Goal: Contribute content: Contribute content

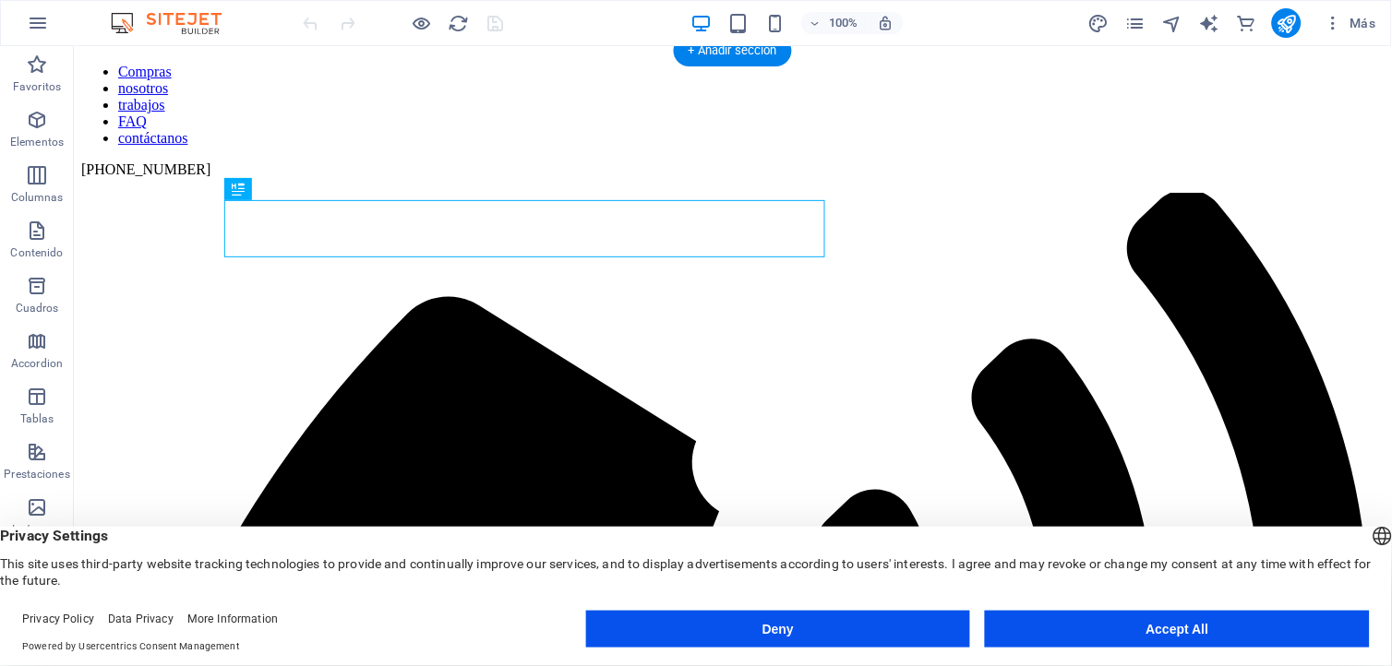
scroll to position [205, 0]
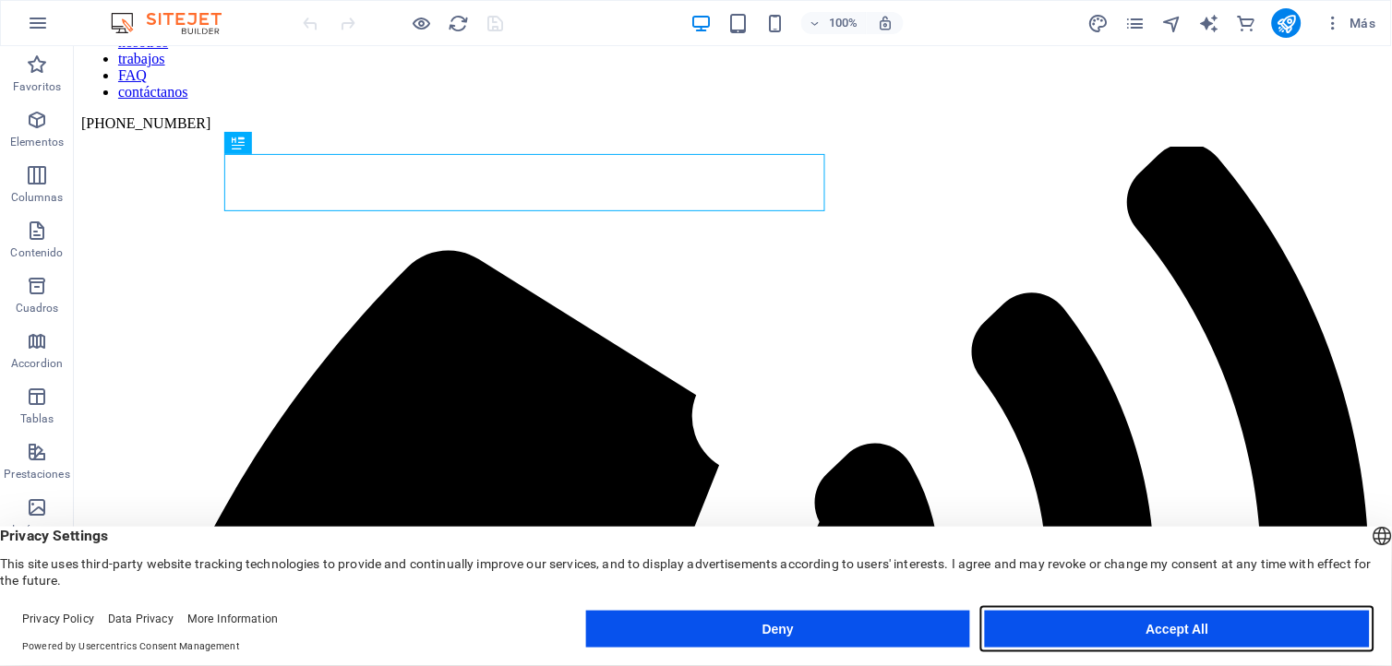
click at [1106, 632] on button "Accept All" at bounding box center [1177, 629] width 385 height 37
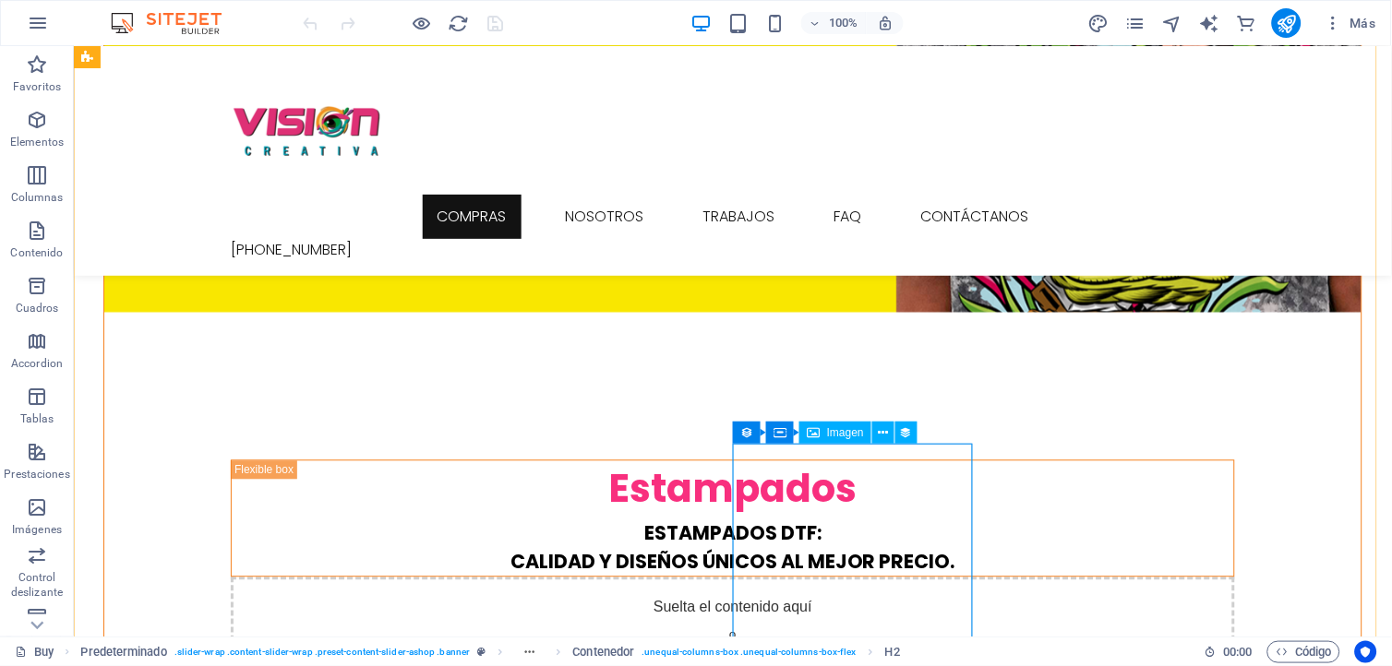
scroll to position [2256, 0]
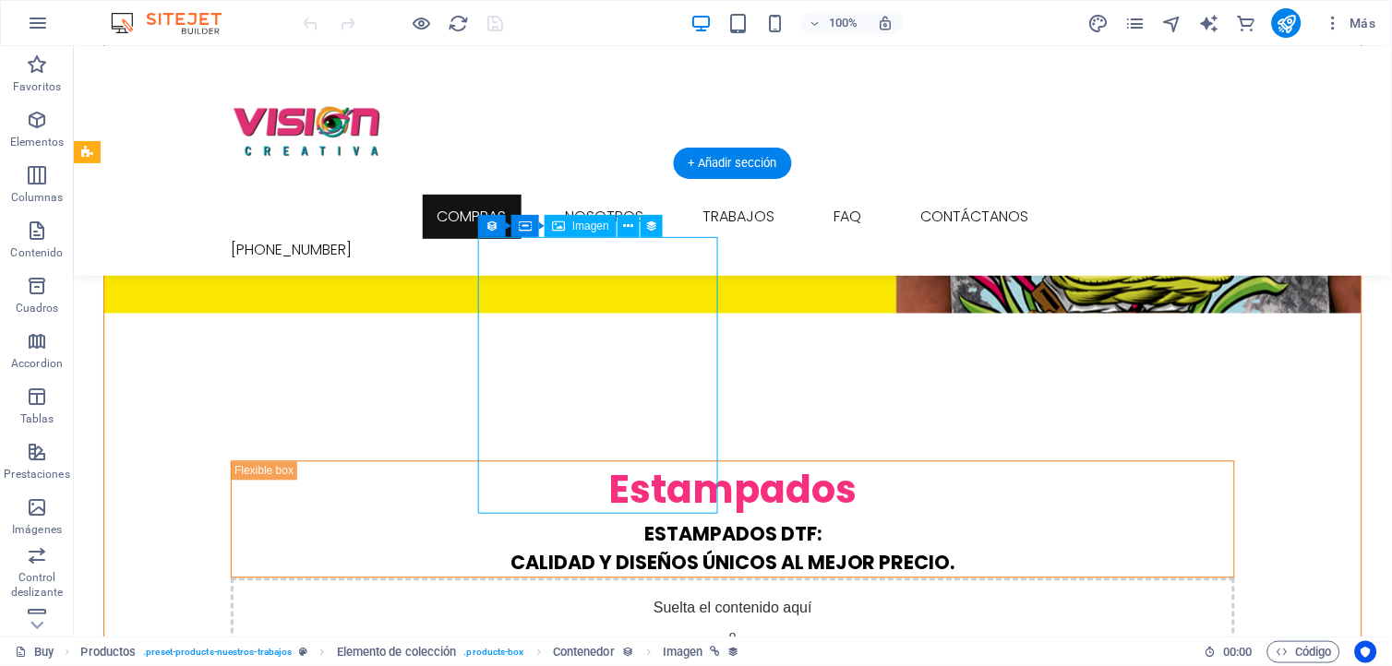
drag, startPoint x: 584, startPoint y: 327, endPoint x: 258, endPoint y: 327, distance: 325.8
select select "px"
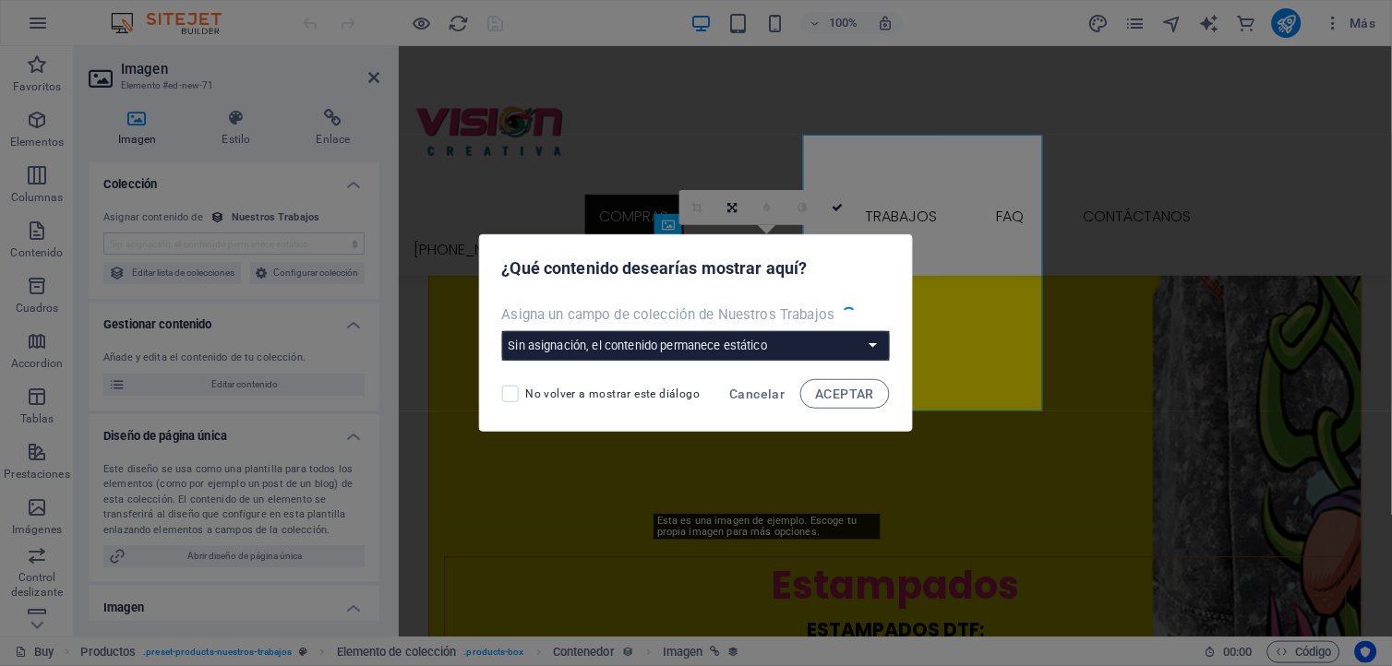
scroll to position [2358, 0]
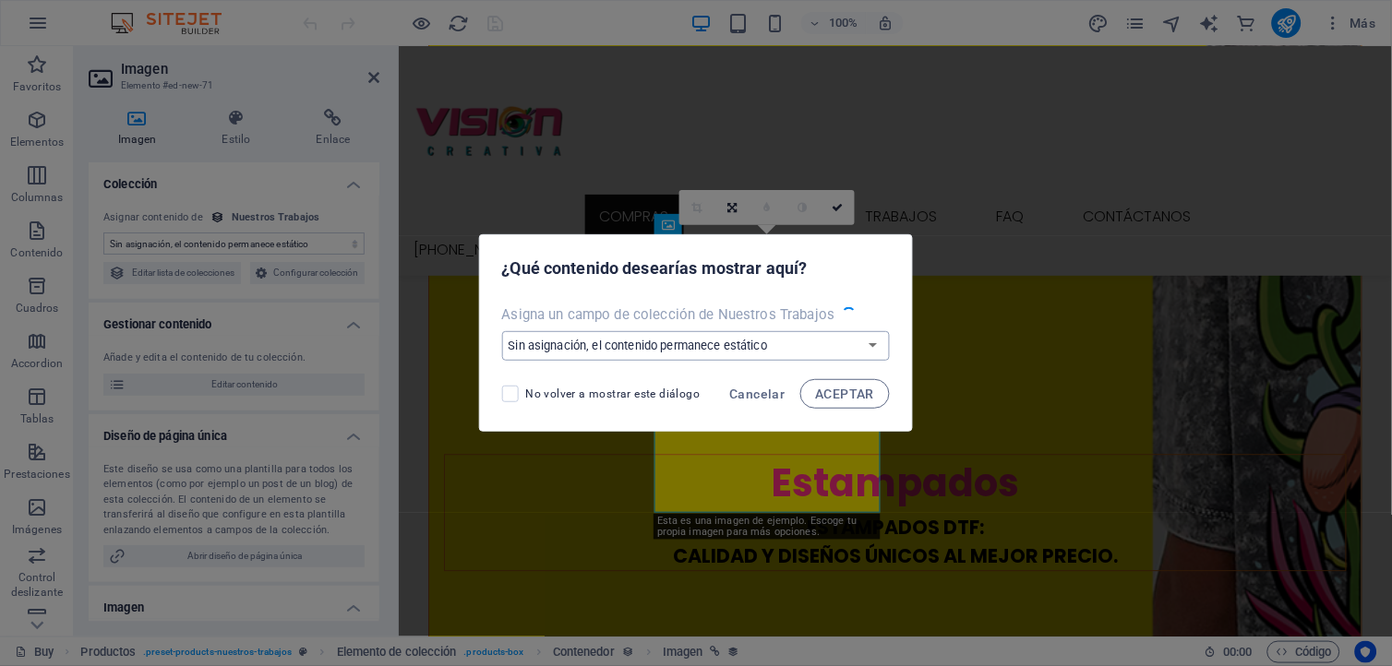
select select "image"
click at [871, 342] on select "Sin asignación, el contenido permanece estático Crear un campo nuevo Creado a l…" at bounding box center [696, 346] width 389 height 30
click at [750, 388] on span "Cancelar" at bounding box center [756, 394] width 55 height 15
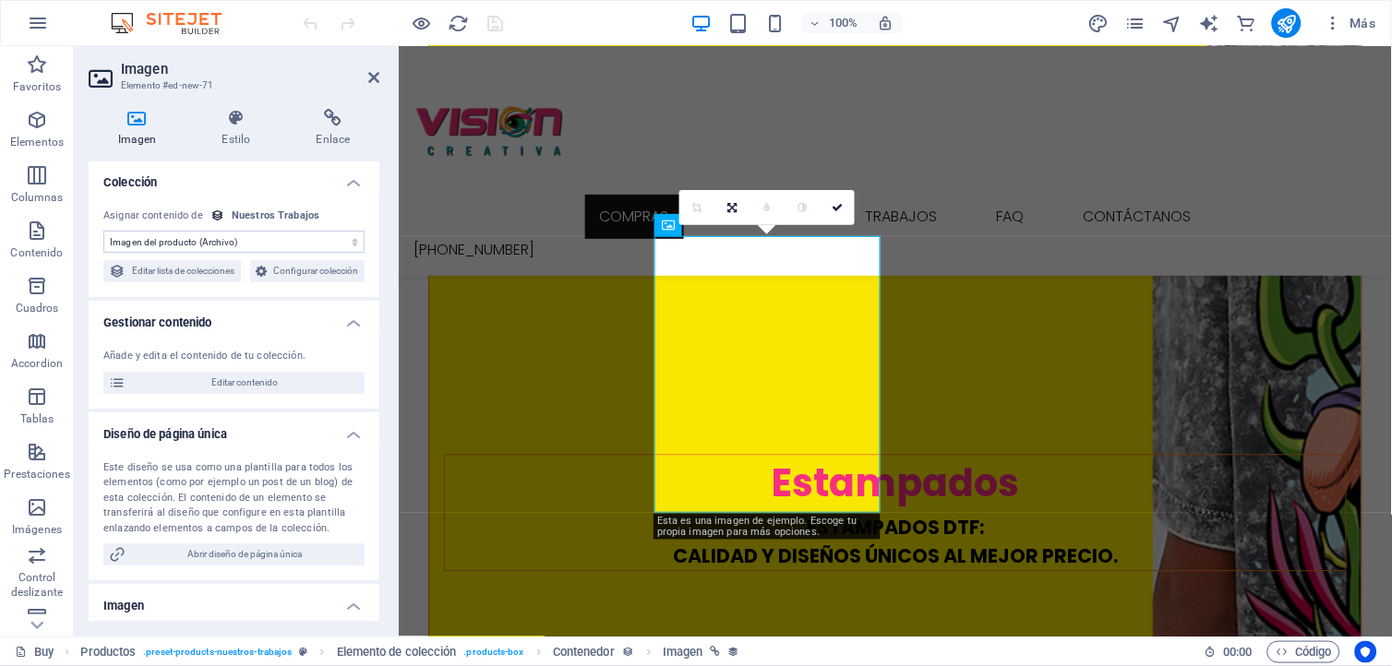
scroll to position [0, 0]
click at [243, 134] on h4 "Estilo" at bounding box center [240, 128] width 94 height 39
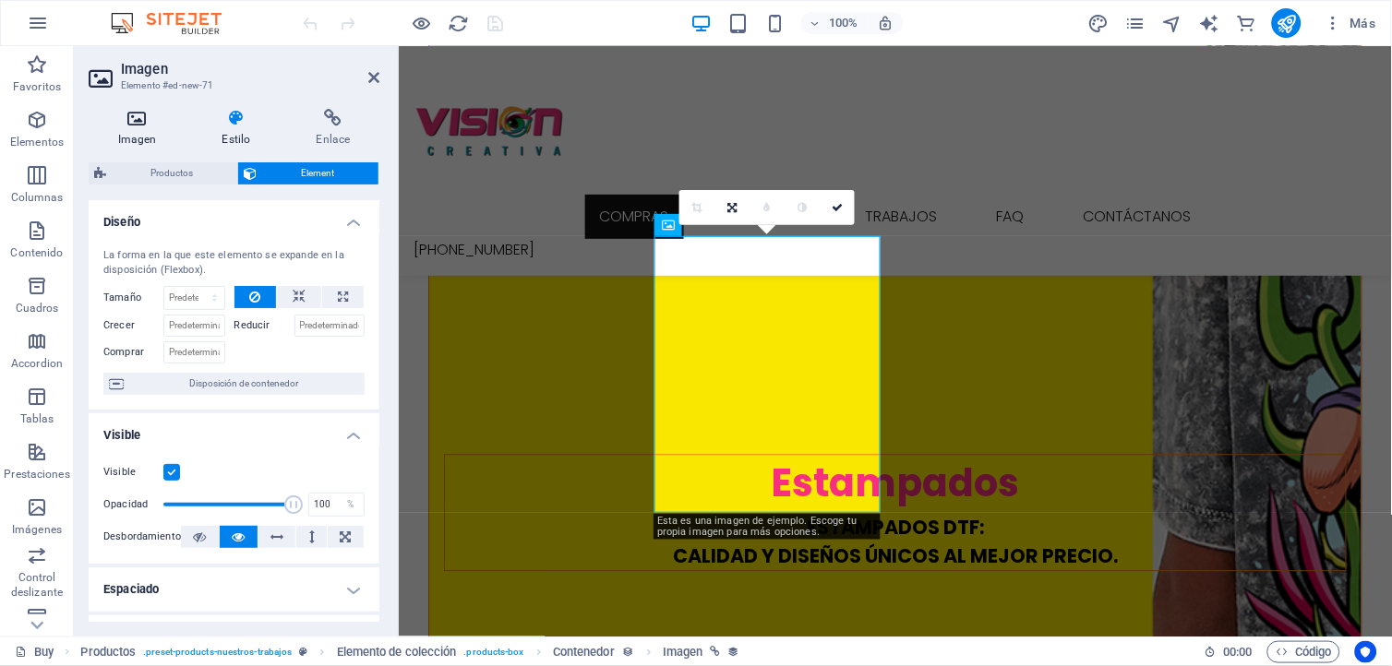
click at [132, 127] on h4 "Imagen" at bounding box center [141, 128] width 104 height 39
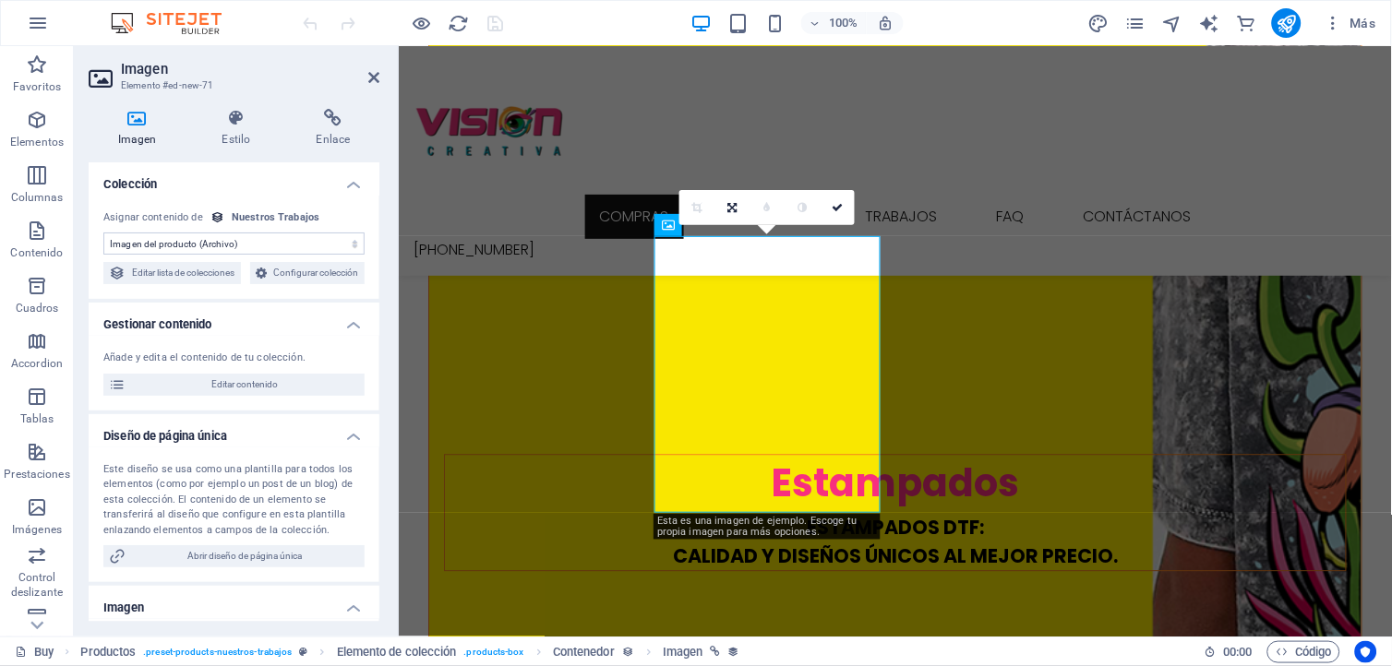
click at [318, 247] on select "Sin asignación, el contenido permanece estático Creado a las (Fecha) Actualizad…" at bounding box center [233, 244] width 261 height 22
click at [316, 246] on select "Sin asignación, el contenido permanece estático Creado a las (Fecha) Actualizad…" at bounding box center [233, 244] width 261 height 22
click at [200, 273] on span "Editar lista de colecciones" at bounding box center [183, 273] width 104 height 22
select select "68ddbee81c49719e800aa445"
select select "createdAt_DESC"
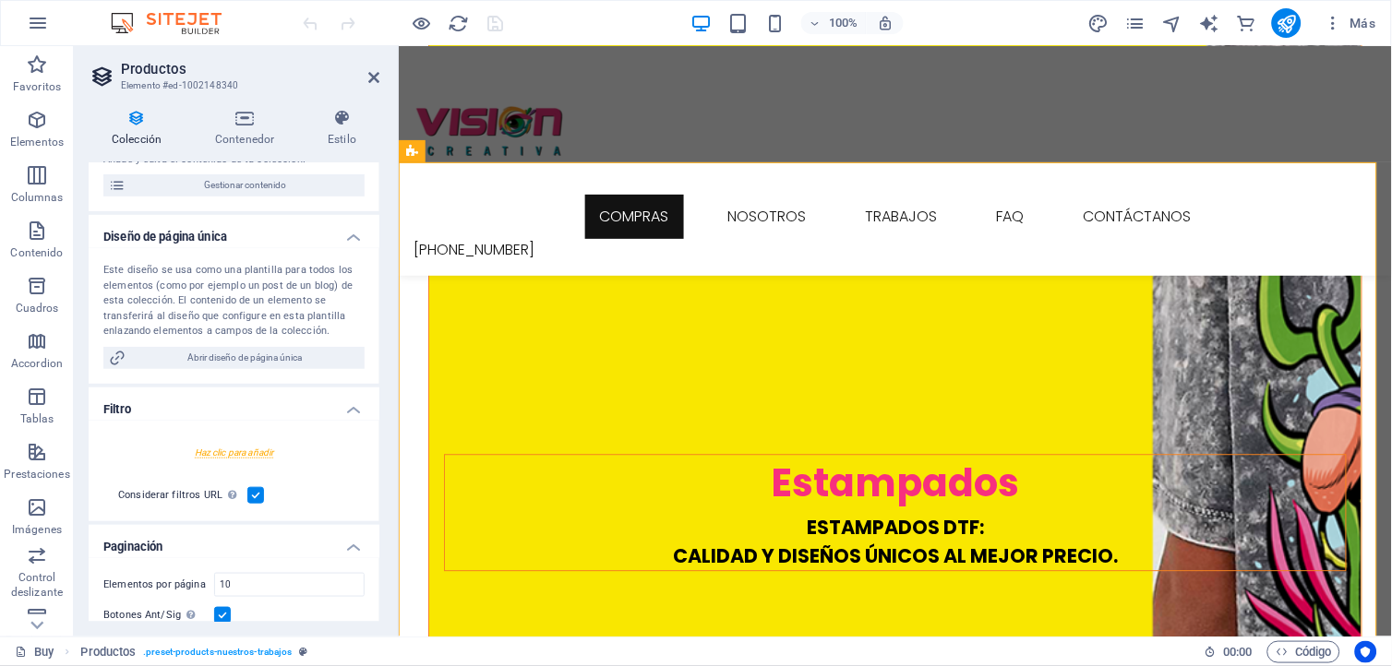
scroll to position [190, 0]
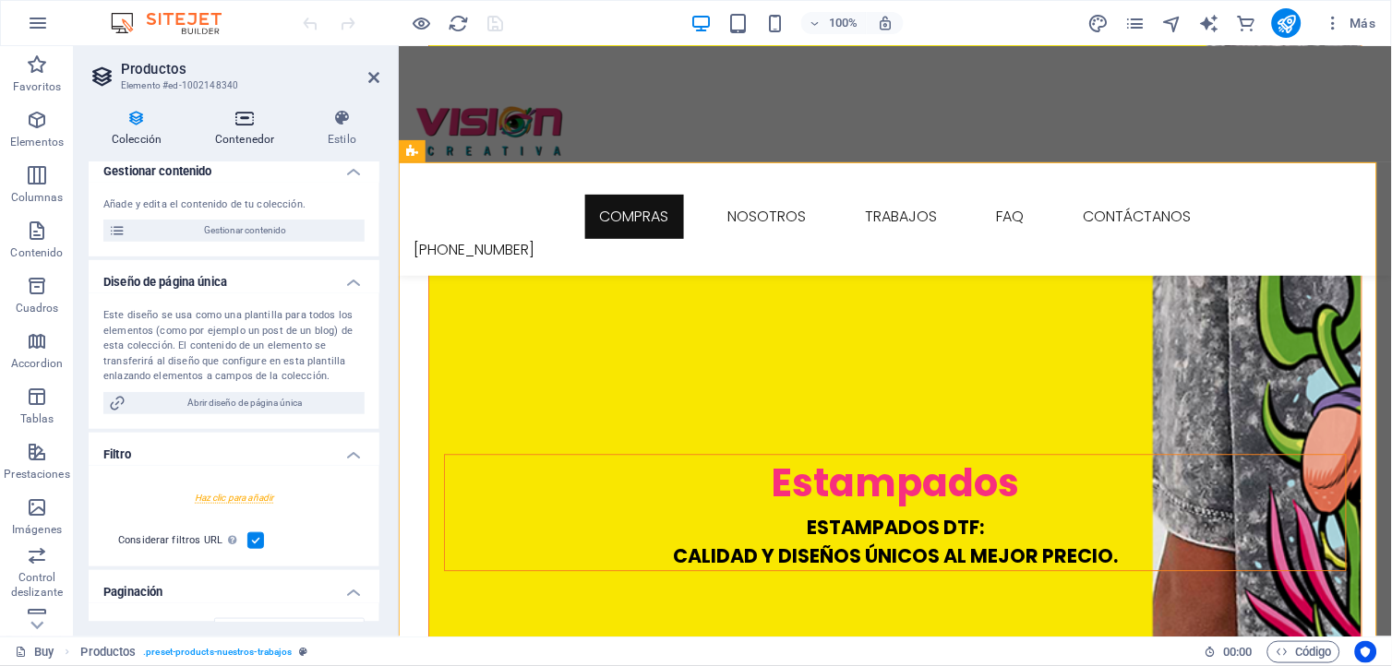
click at [232, 126] on icon at bounding box center [244, 118] width 105 height 18
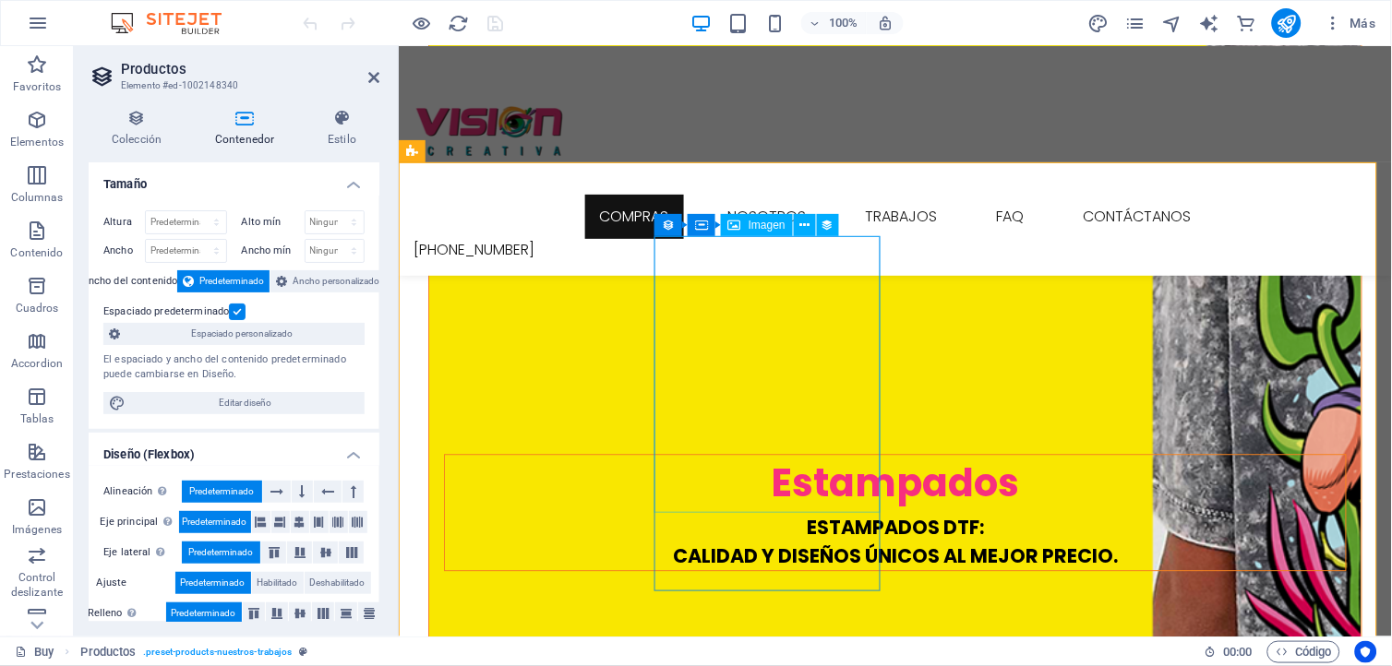
click at [745, 227] on div "Imagen" at bounding box center [757, 225] width 72 height 22
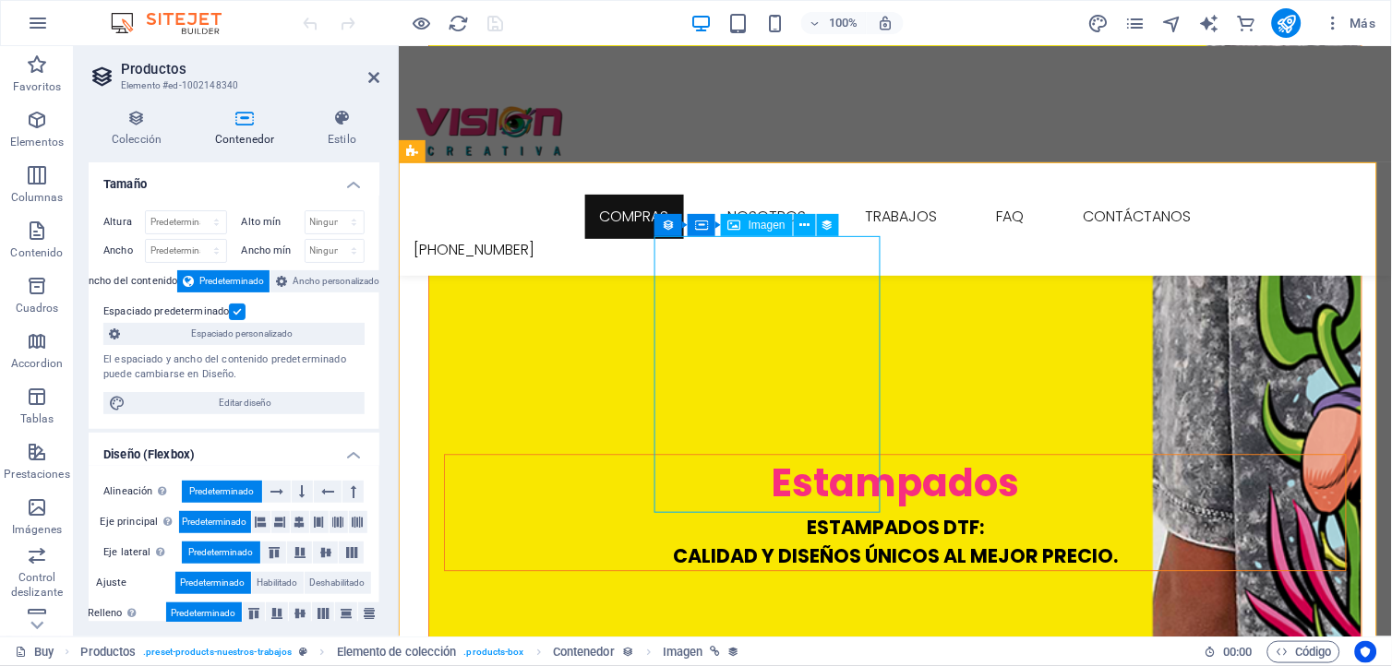
click at [745, 227] on div "Imagen" at bounding box center [757, 225] width 72 height 22
select select "image"
select select "px"
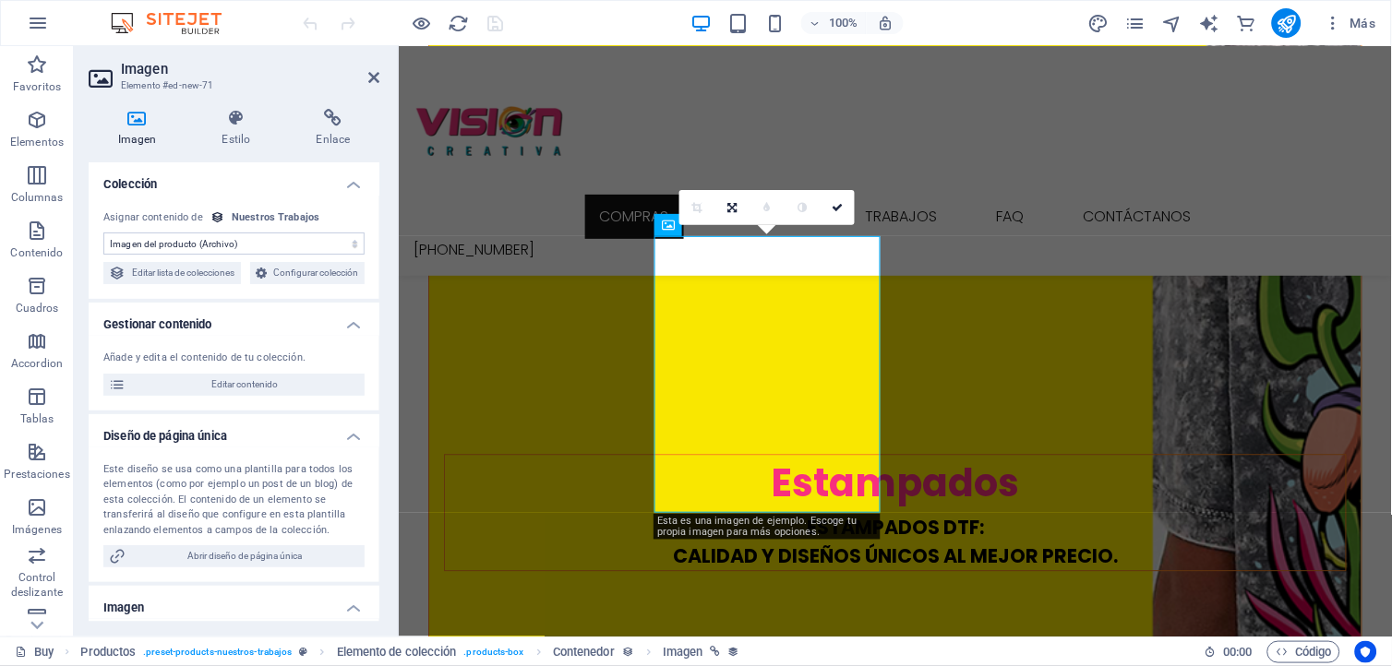
click at [280, 246] on select "Sin asignación, el contenido permanece estático Creado a las (Fecha) Actualizad…" at bounding box center [233, 244] width 261 height 22
click at [225, 273] on span "Editar lista de colecciones" at bounding box center [183, 273] width 104 height 22
select select "68ddbee81c49719e800aa445"
select select "createdAt_DESC"
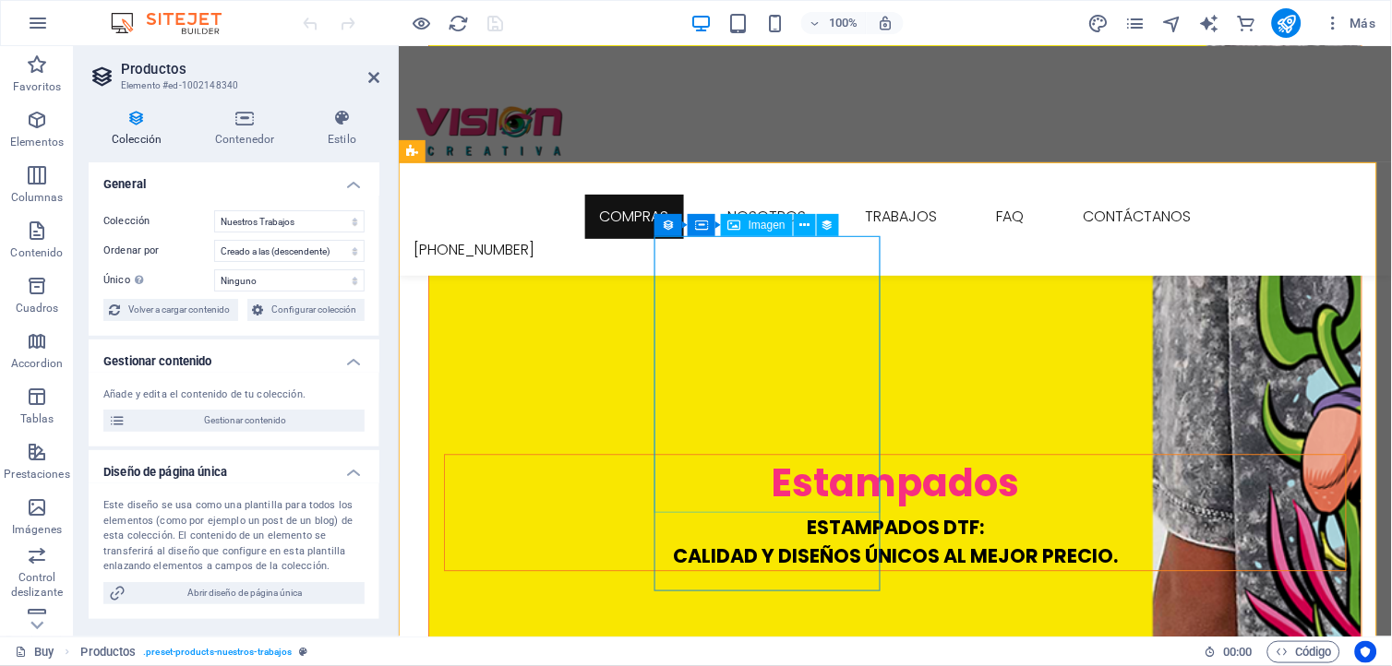
select select "image"
select select "px"
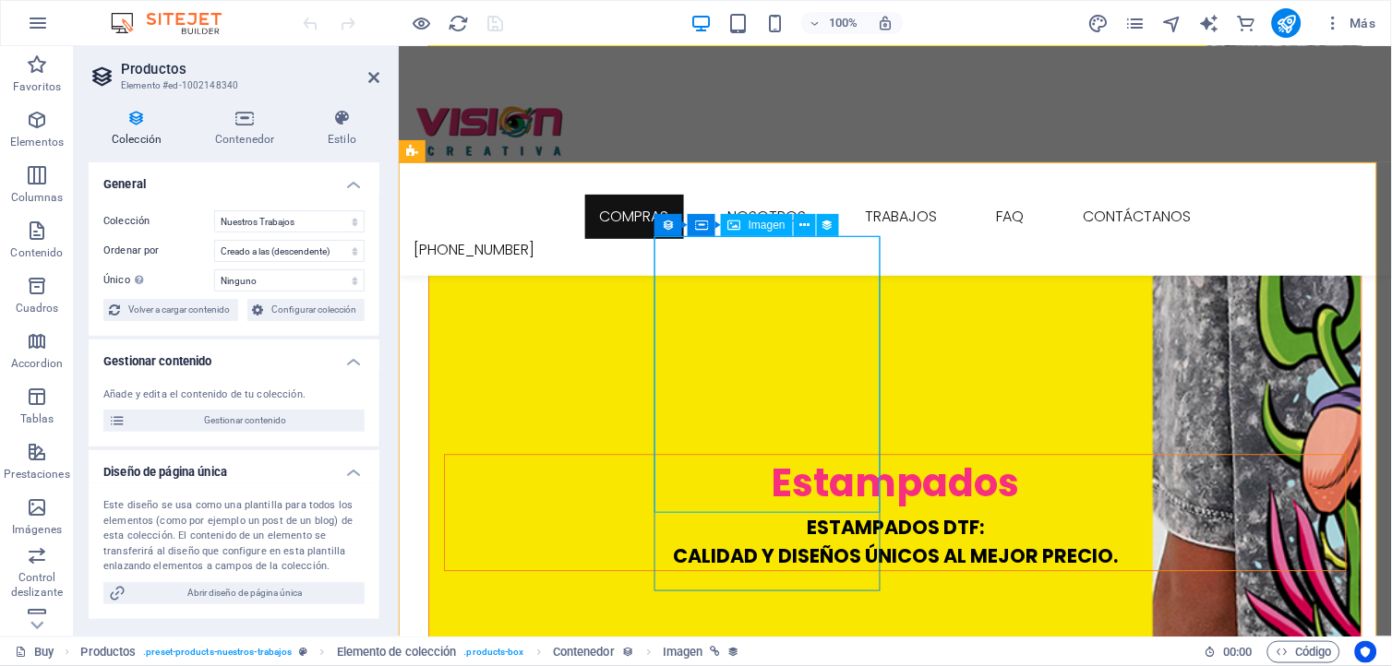
select select "px"
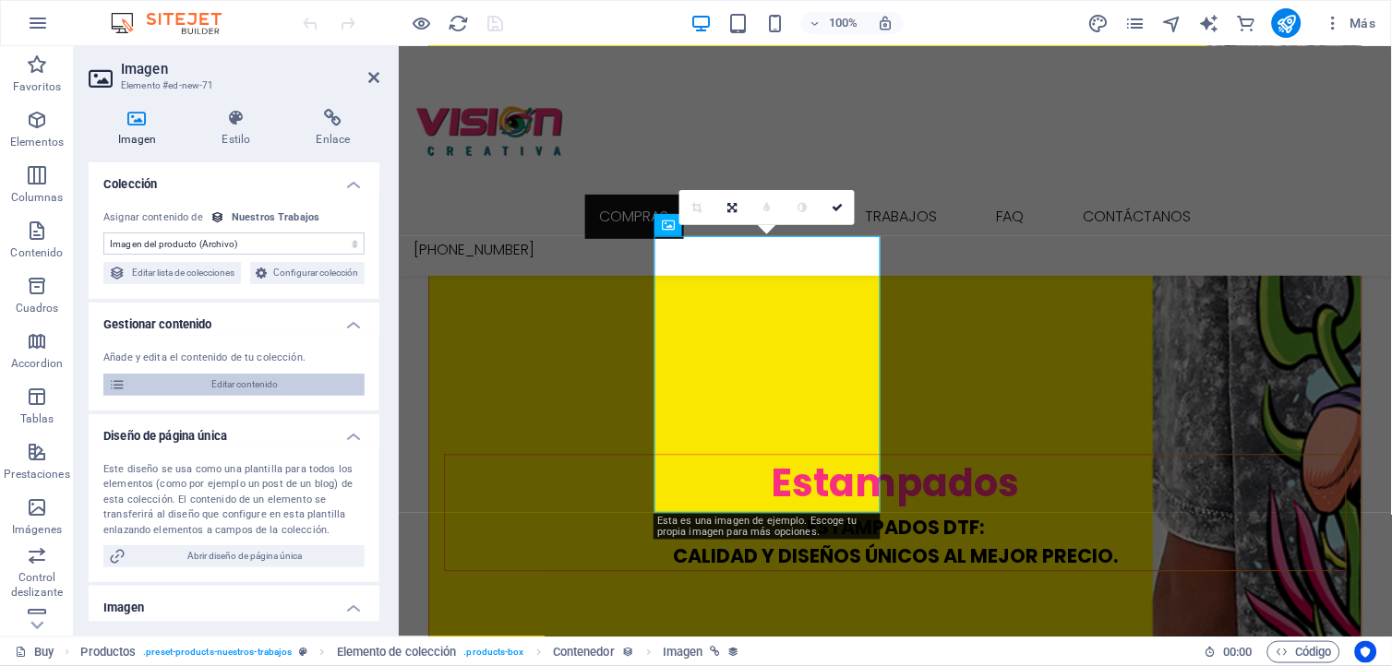
click at [167, 396] on span "Editar contenido" at bounding box center [245, 385] width 228 height 22
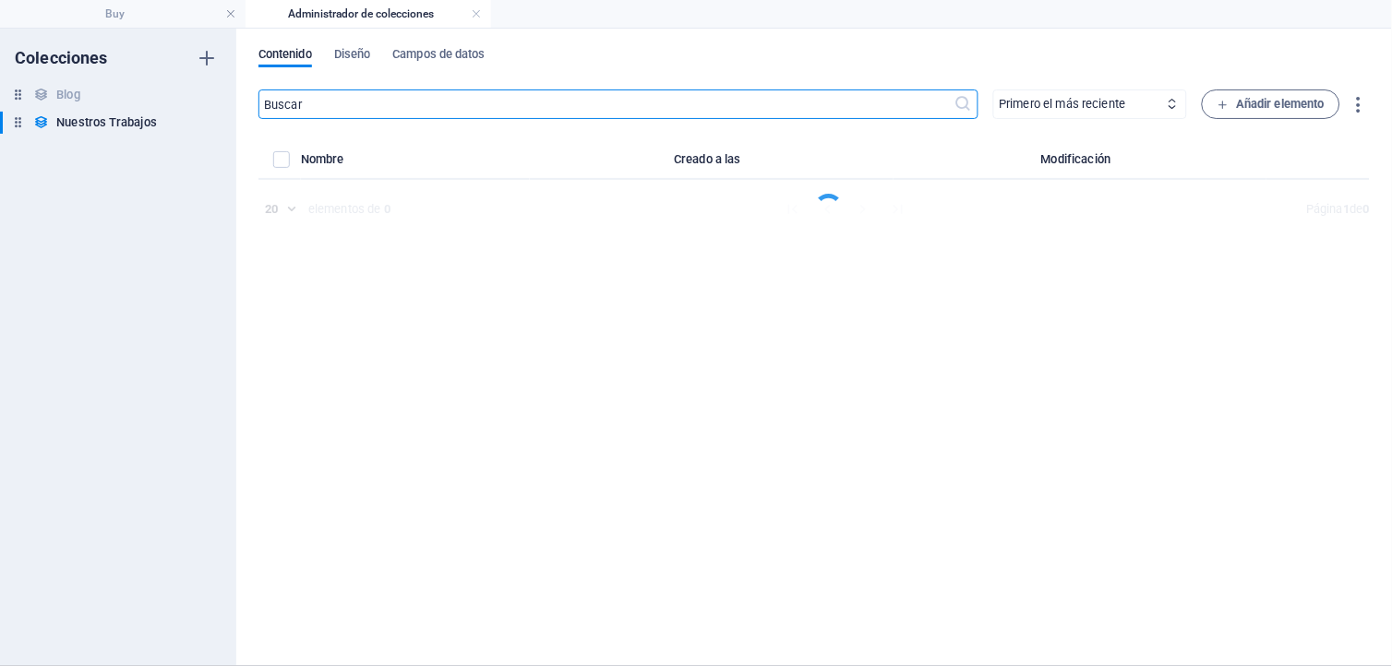
select select "In stock"
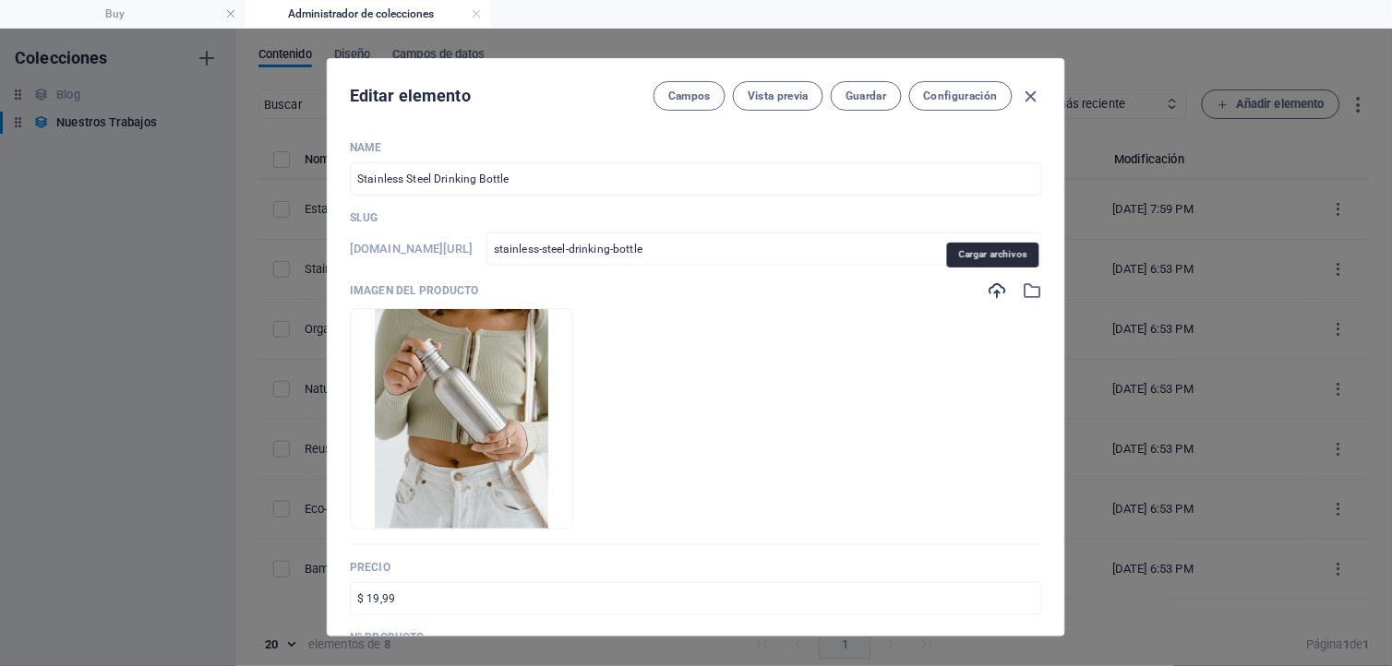
click at [987, 290] on icon "button" at bounding box center [997, 291] width 20 height 20
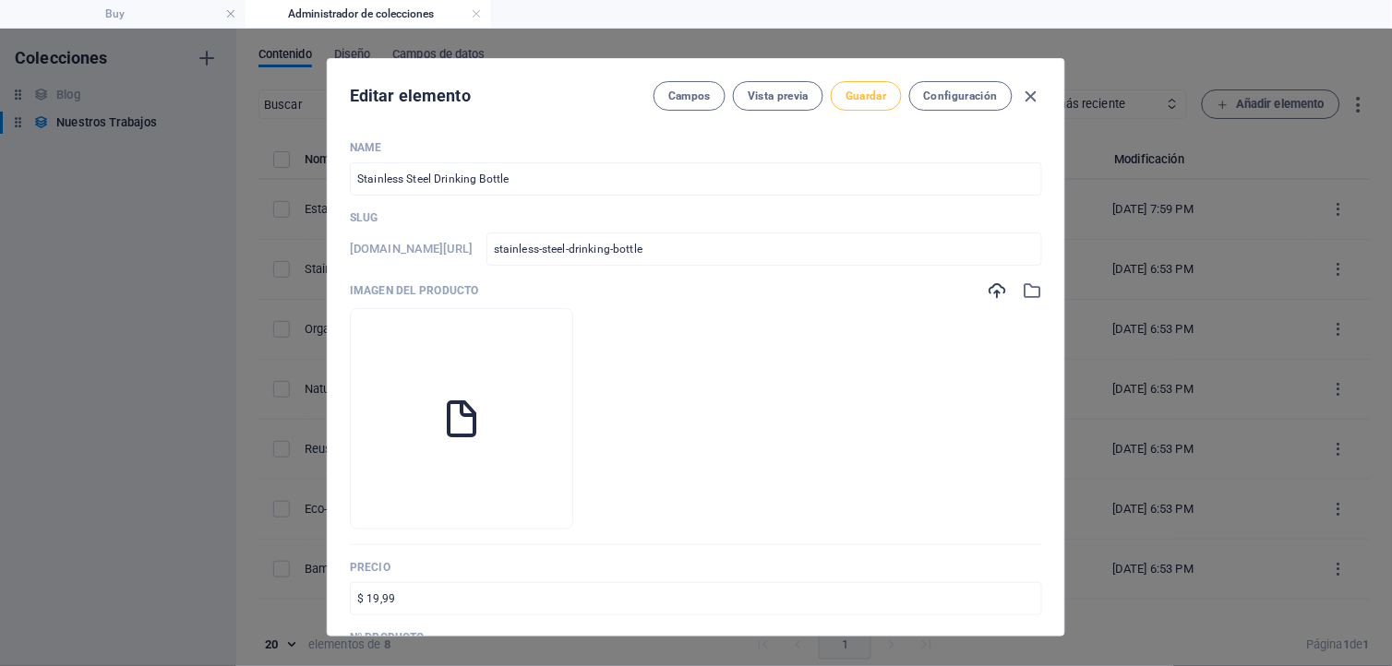
click at [861, 100] on span "Guardar" at bounding box center [865, 96] width 41 height 15
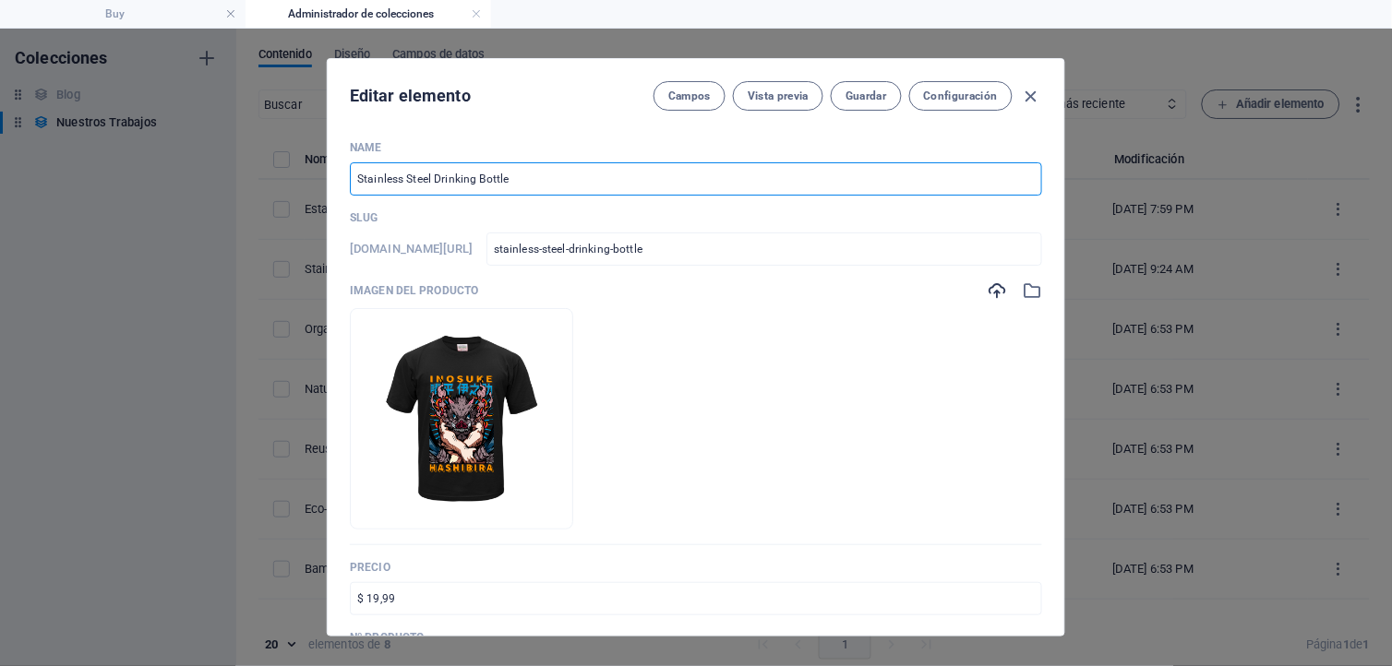
drag, startPoint x: 530, startPoint y: 172, endPoint x: 337, endPoint y: 160, distance: 193.3
click at [337, 161] on div "Name Stainless Steel Drinking Bottle ​ Slug [DOMAIN_NAME][URL] stainless-steel-…" at bounding box center [696, 381] width 737 height 510
type input "T"
type input "t"
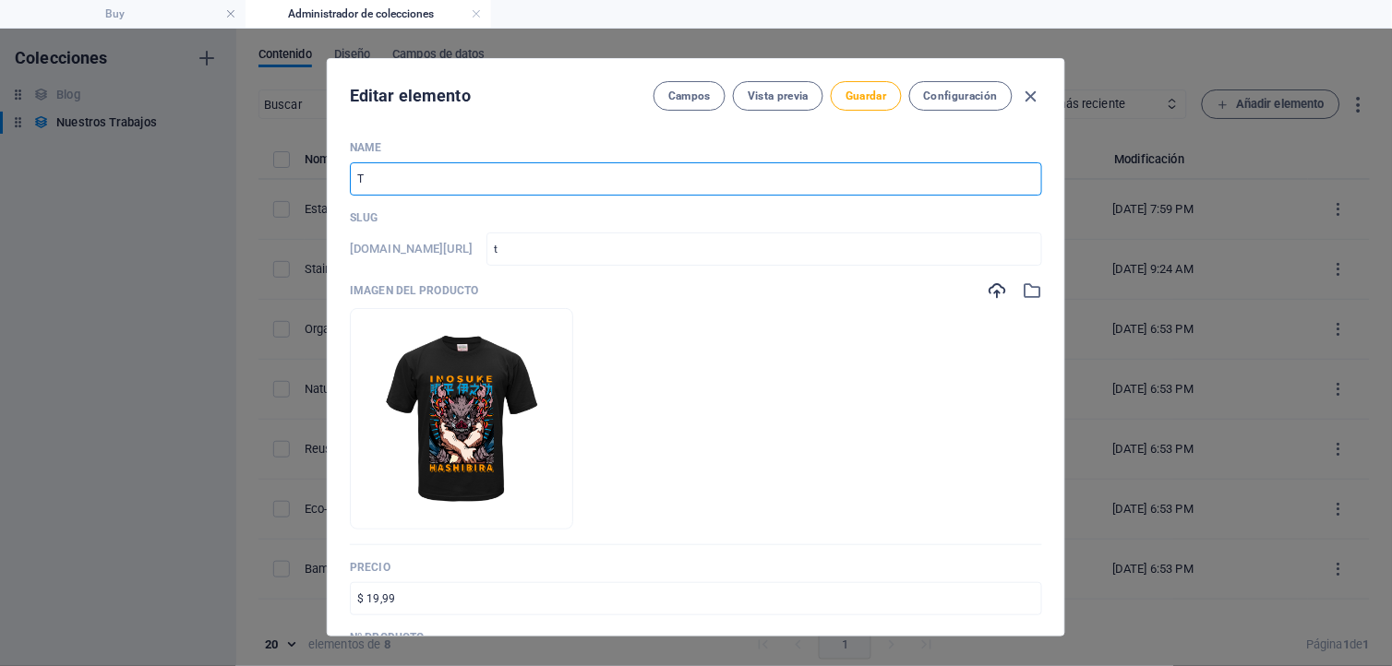
type input "Ts"
type input "ts"
type input "Tsh"
type input "tsh"
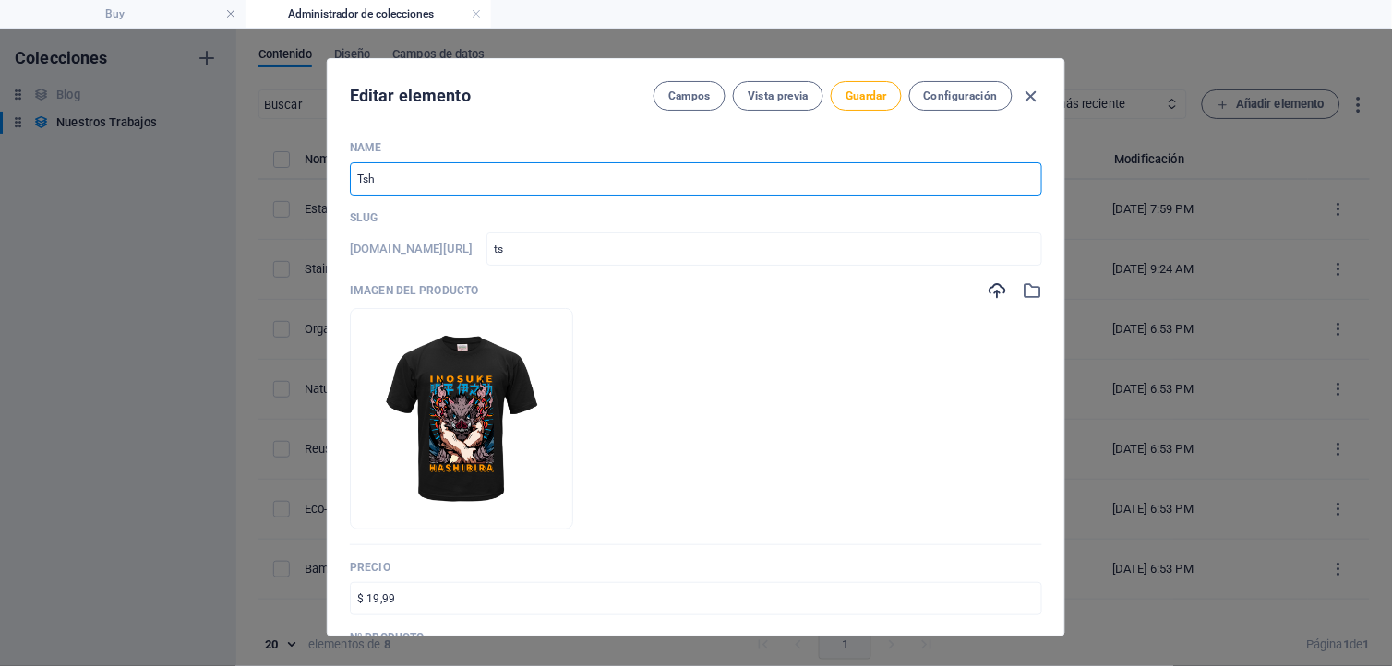
type input "tsh"
type input "Tshi"
type input "tshi"
type input "Tshir"
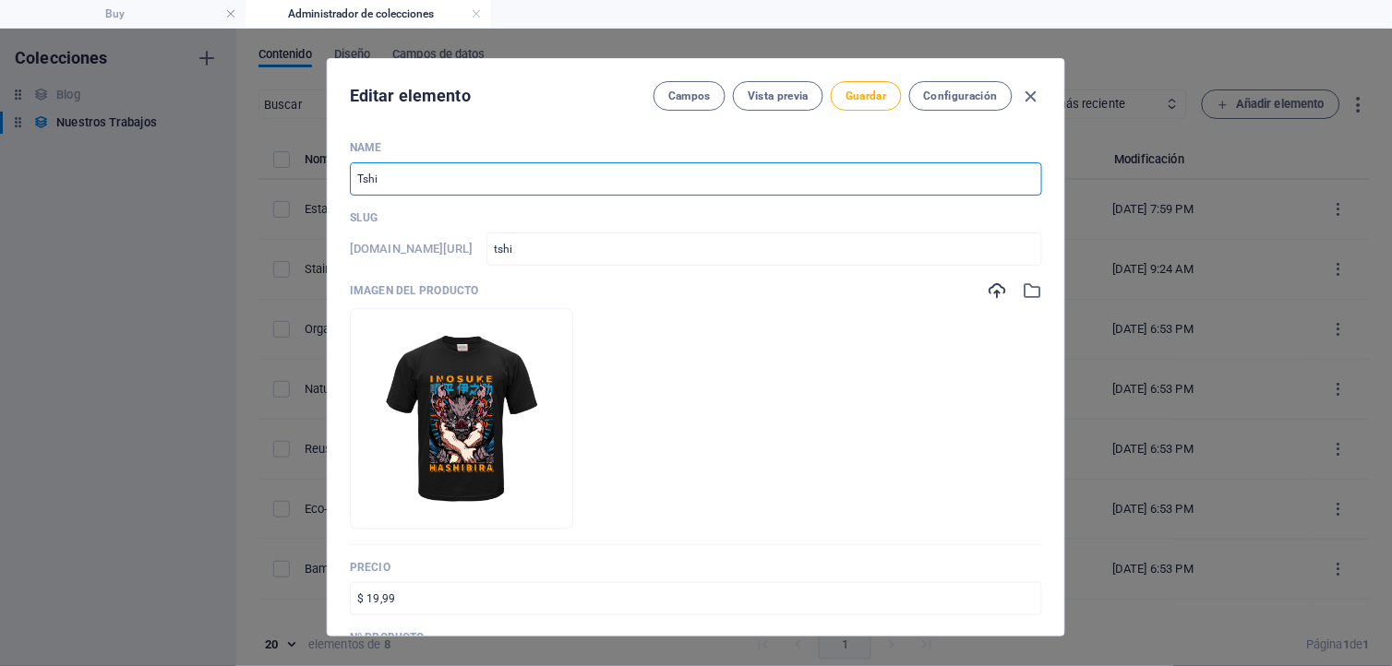
type input "tshir"
type input "Tshirt"
type input "tshirt"
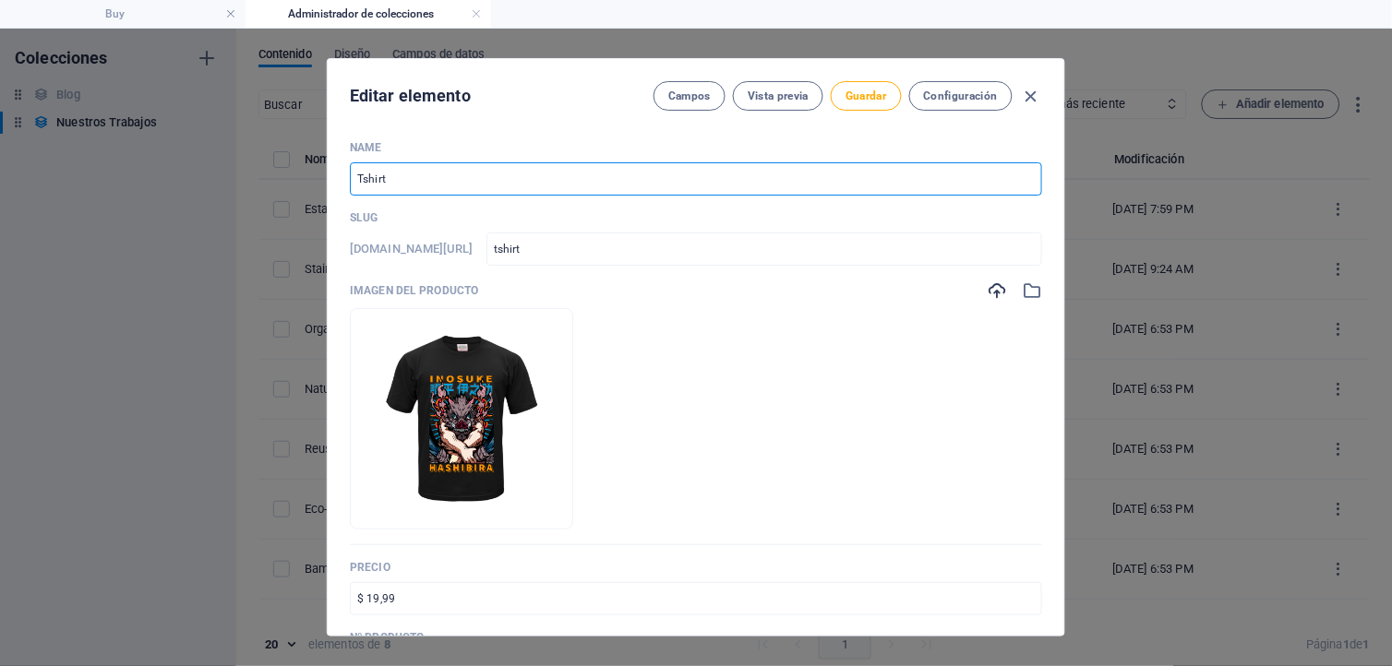
type input "Tshirts"
type input "tshirts"
type input "Tshirts E"
type input "tshirts-e"
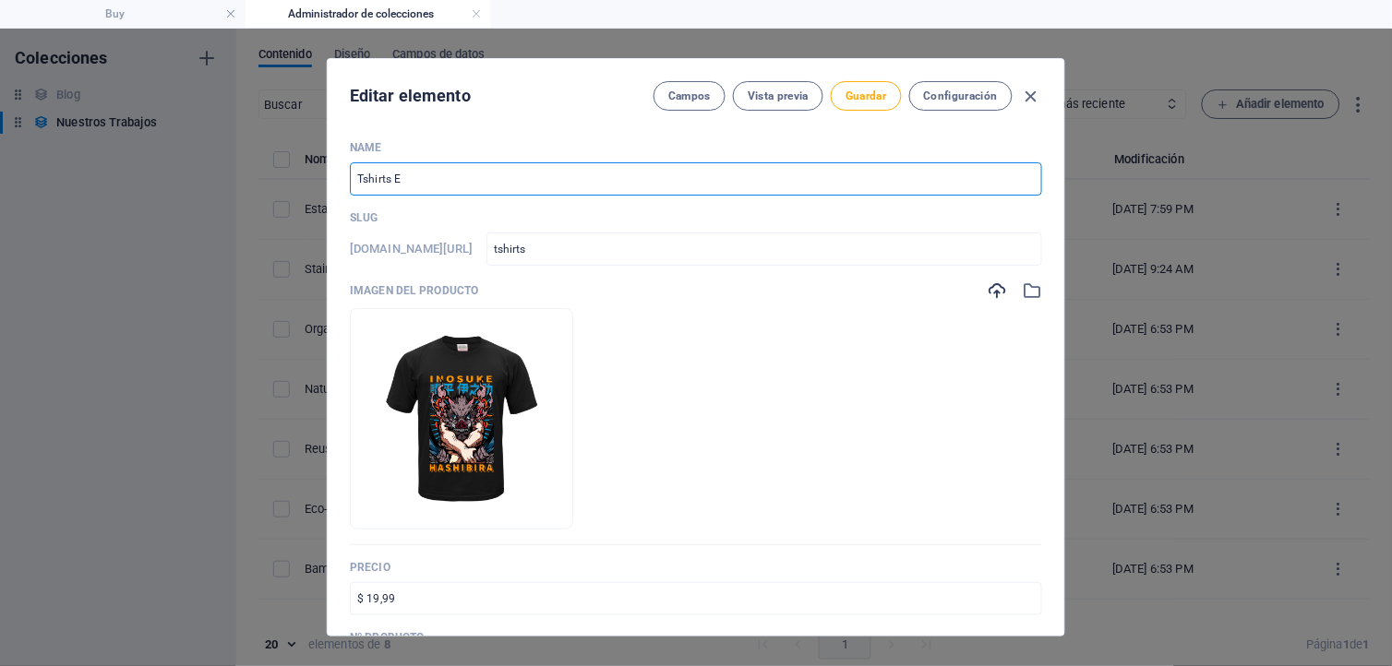
type input "tshirts-e"
type input "Tshirts Es"
type input "tshirts-es"
type input "Tshirts Est"
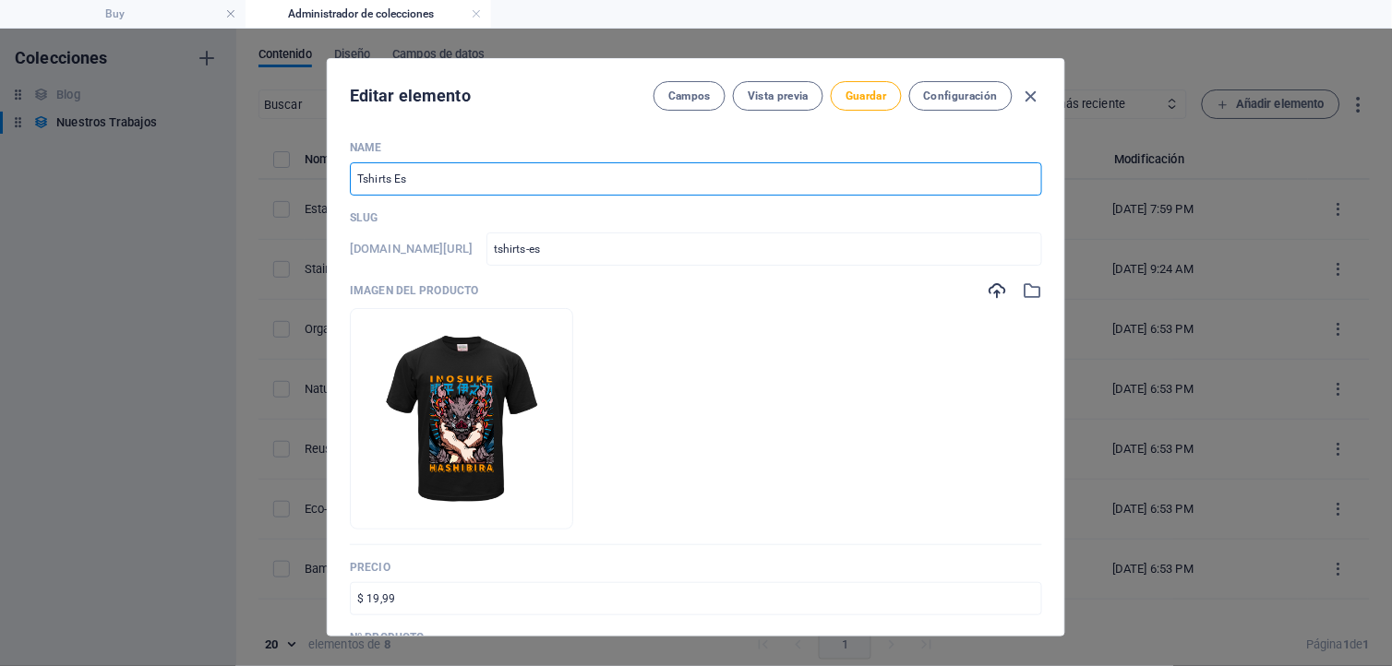
type input "tshirts-est"
type input "Tshirts Esta"
type input "tshirts-esta"
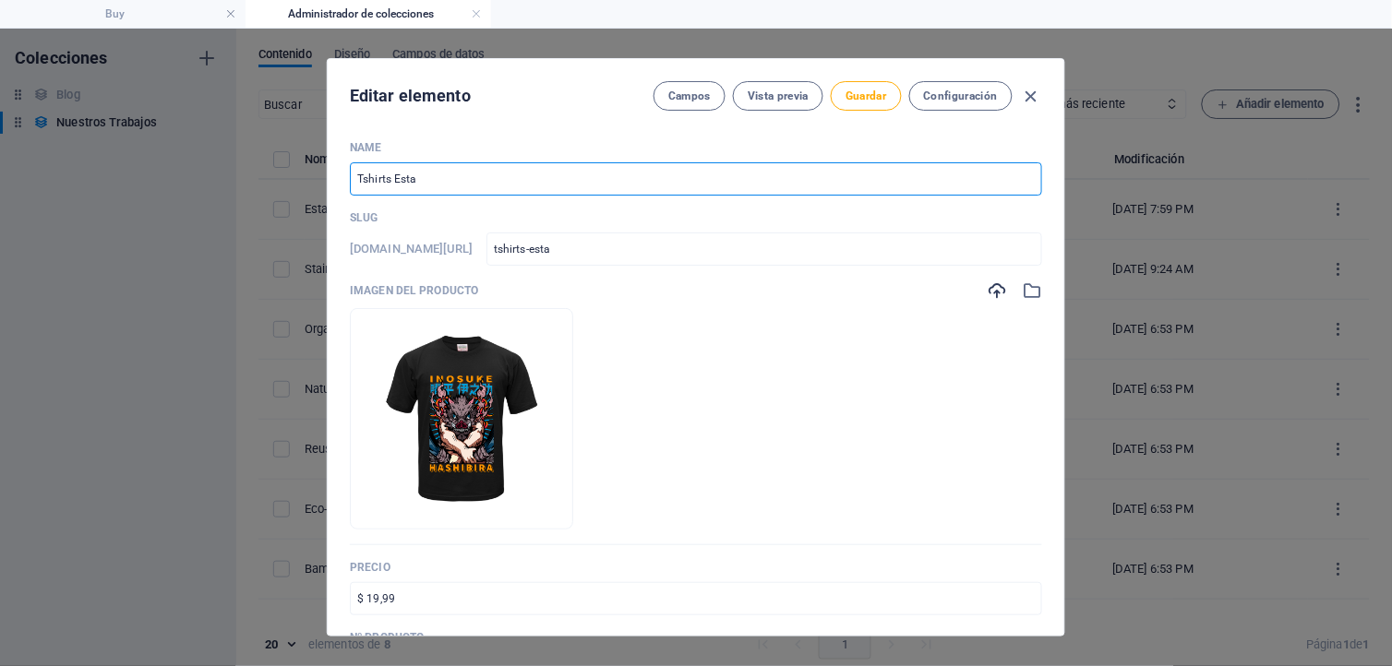
type input "Tshirts Estam"
type input "tshirts-estam"
type input "Tshirts Estamp"
type input "tshirts-estamp"
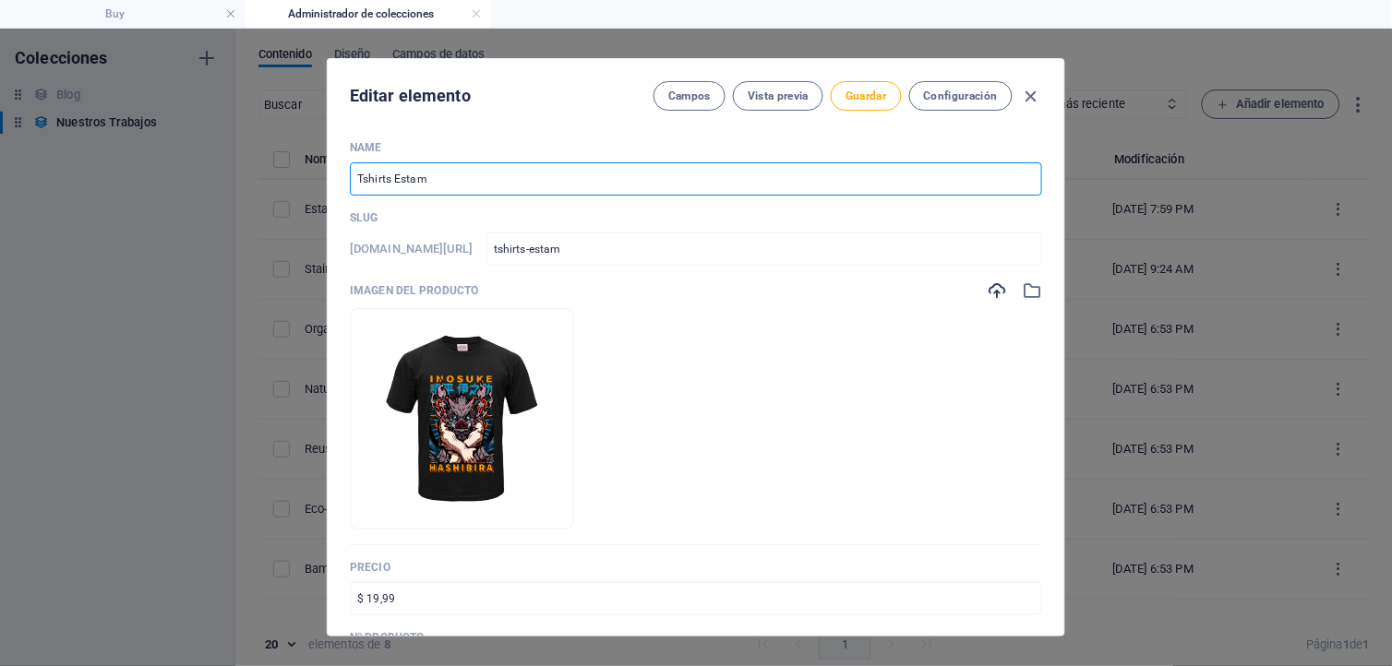
type input "tshirts-estamp"
type input "Tshirts Estampa"
type input "tshirts-estampa"
type input "Tshirts Estampad"
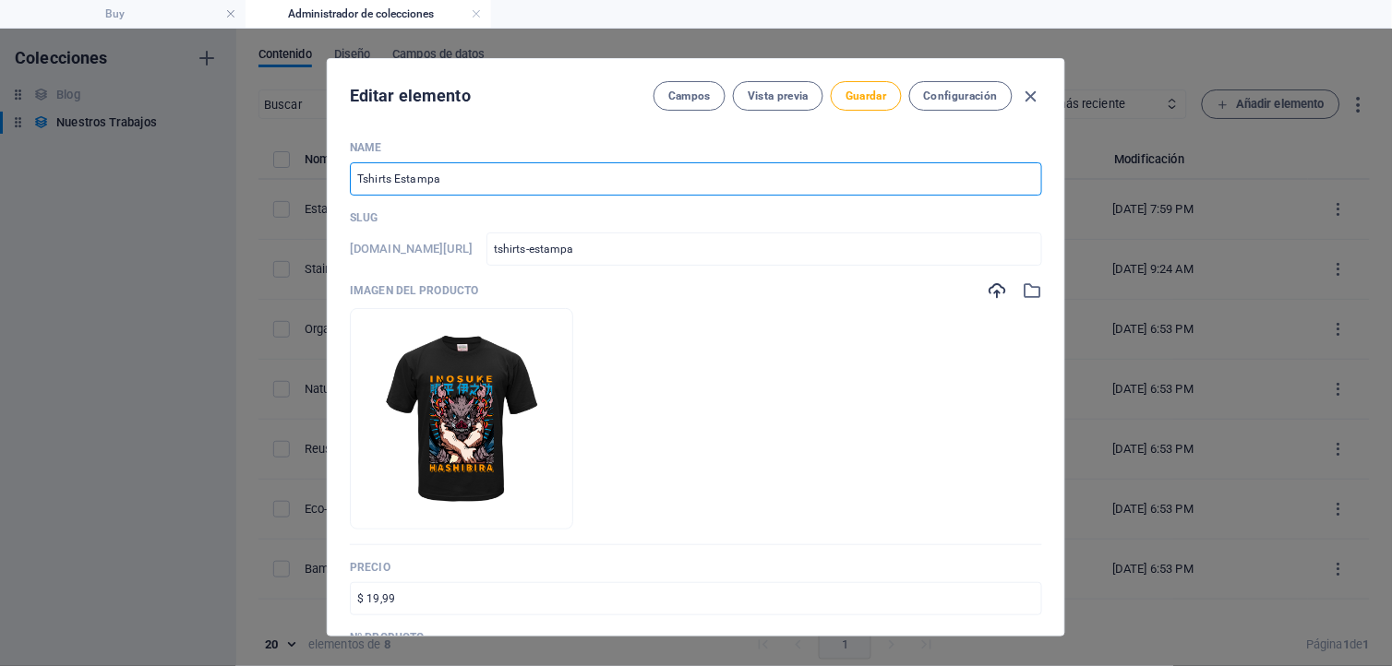
type input "tshirts-estampad"
type input "Tshirts Estampado"
type input "tshirts-estampado"
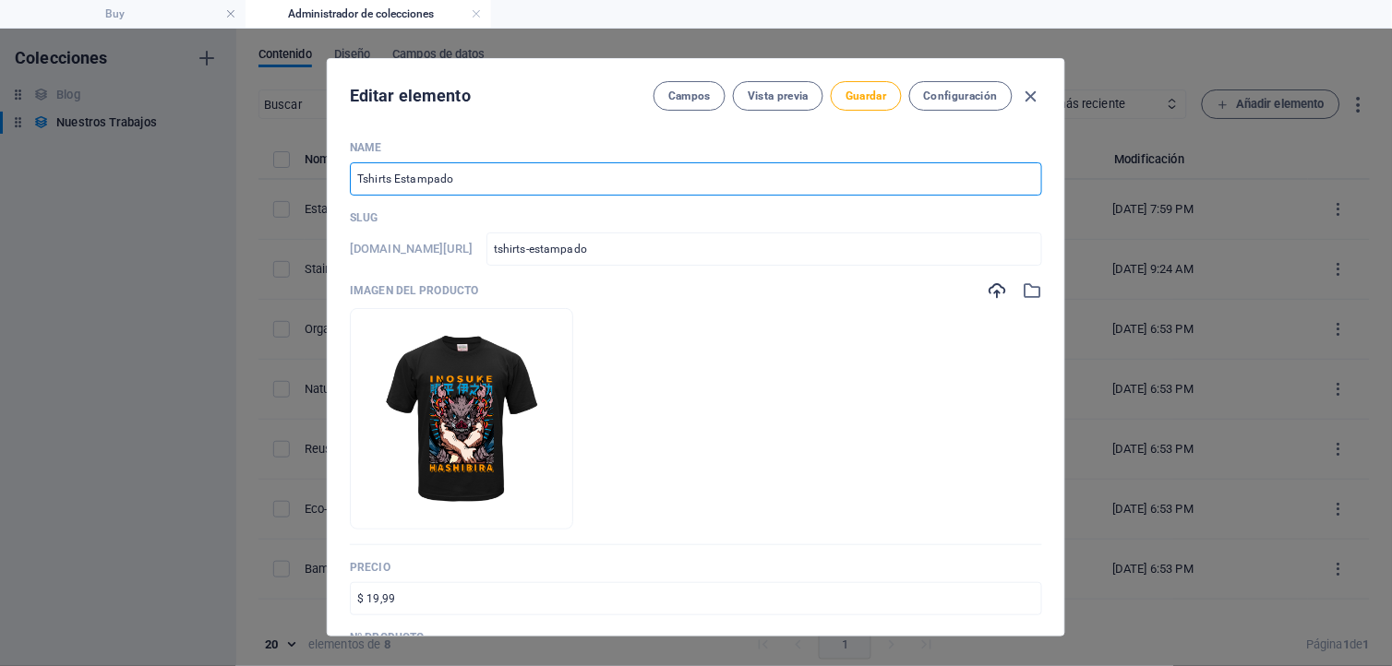
type input "Tshirts Estampados"
type input "tshirts-estampados"
type input "Tshirts Estampados A"
type input "tshirts-estampados-a"
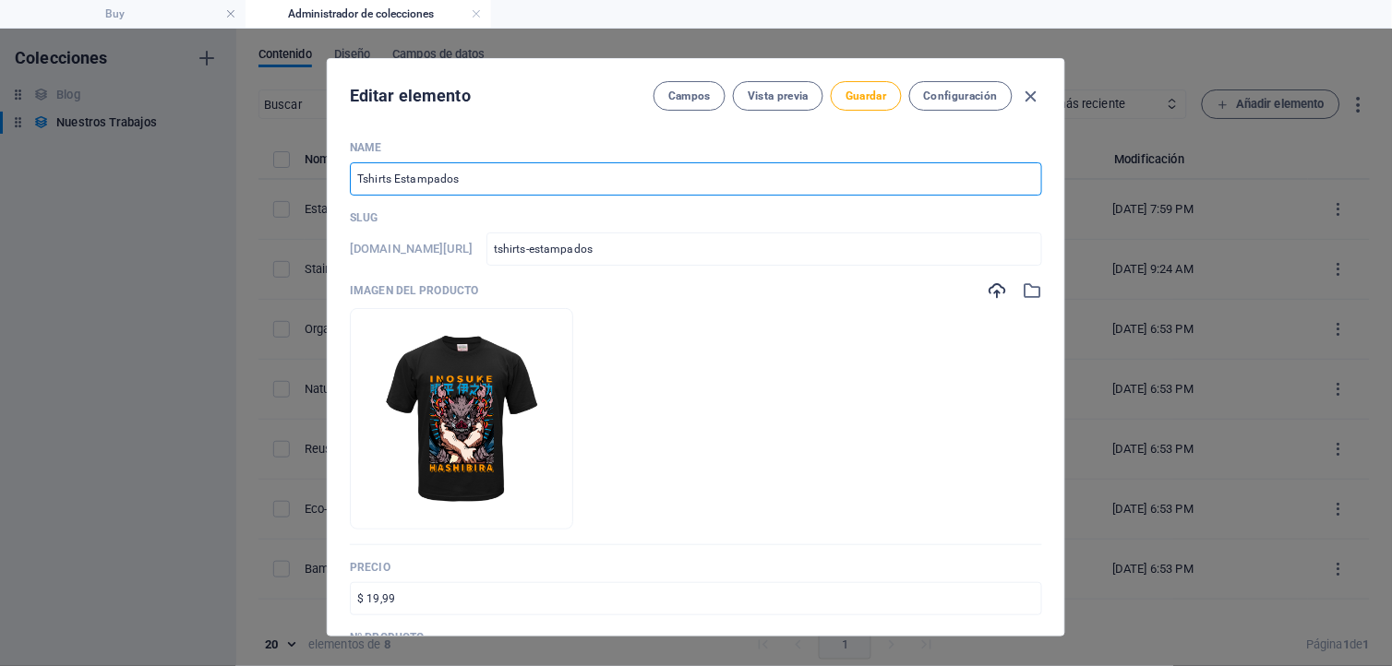
type input "tshirts-estampados-a"
type input "Tshirts Estampados An"
type input "tshirts-estampados-an"
type input "Tshirts Estampados Ani"
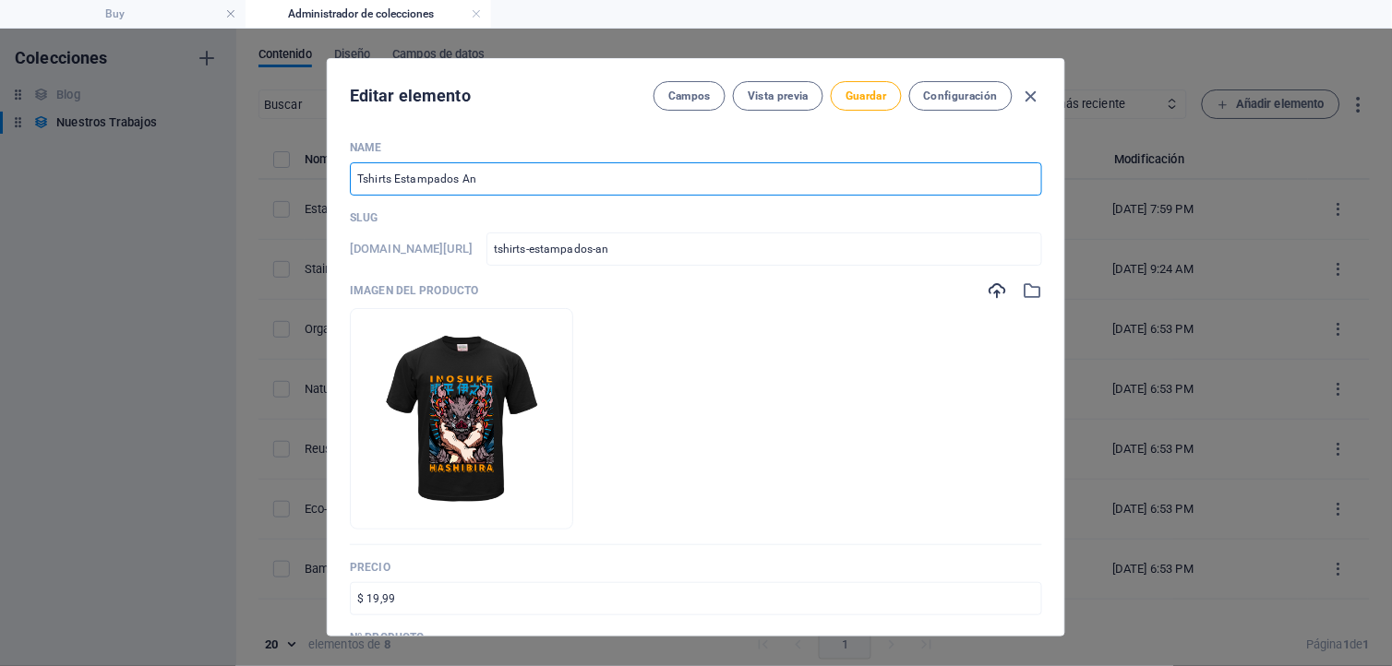
type input "tshirts-estampados-ani"
type input "Tshirts Estampados Anim"
type input "tshirts-estampados-anim"
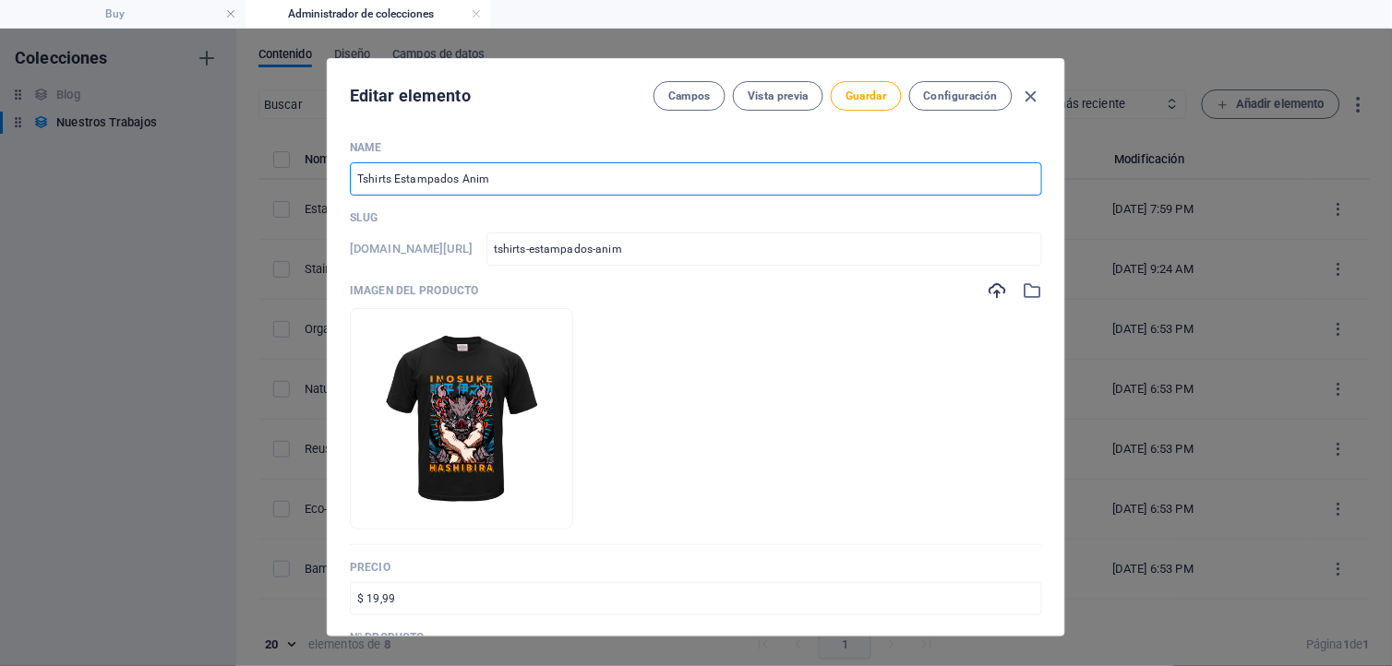
type input "Tshirts Estampados Anime"
type input "tshirts-estampados-anime"
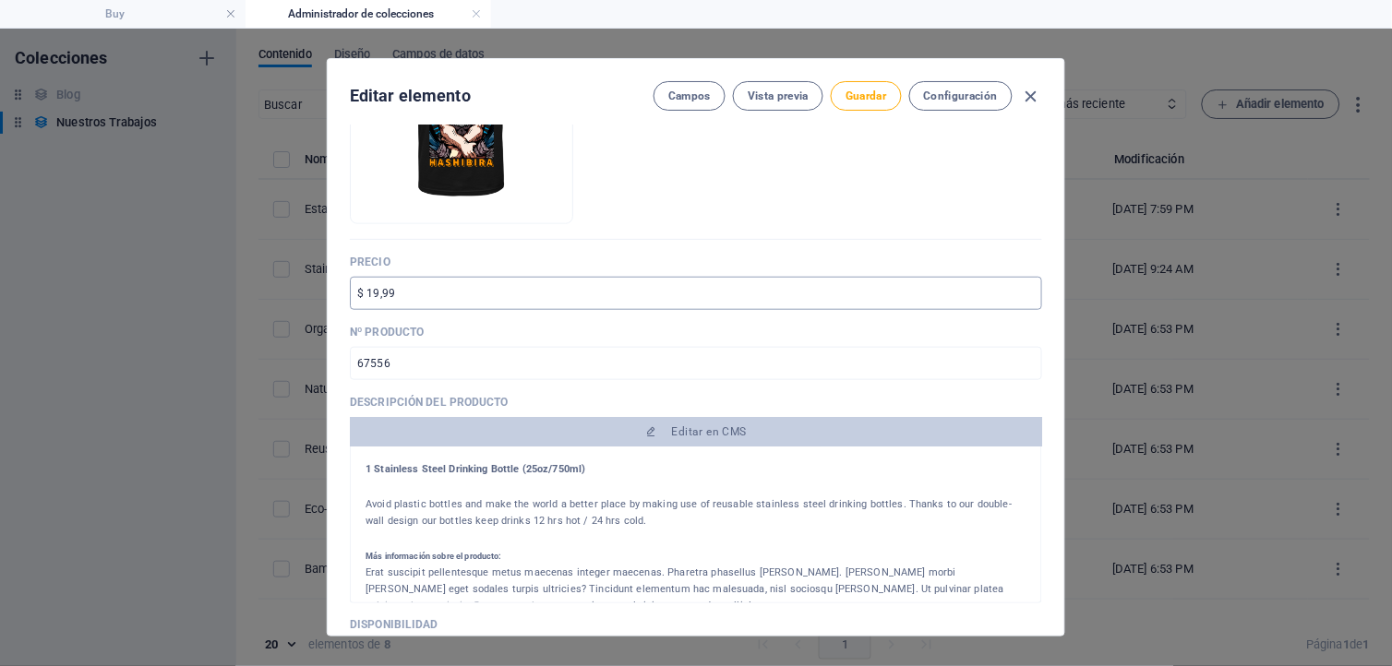
scroll to position [307, 0]
type input "Tshirts Estampados Anime"
drag, startPoint x: 400, startPoint y: 293, endPoint x: 366, endPoint y: 295, distance: 34.3
click at [366, 295] on input "$ 19,99" at bounding box center [696, 291] width 692 height 33
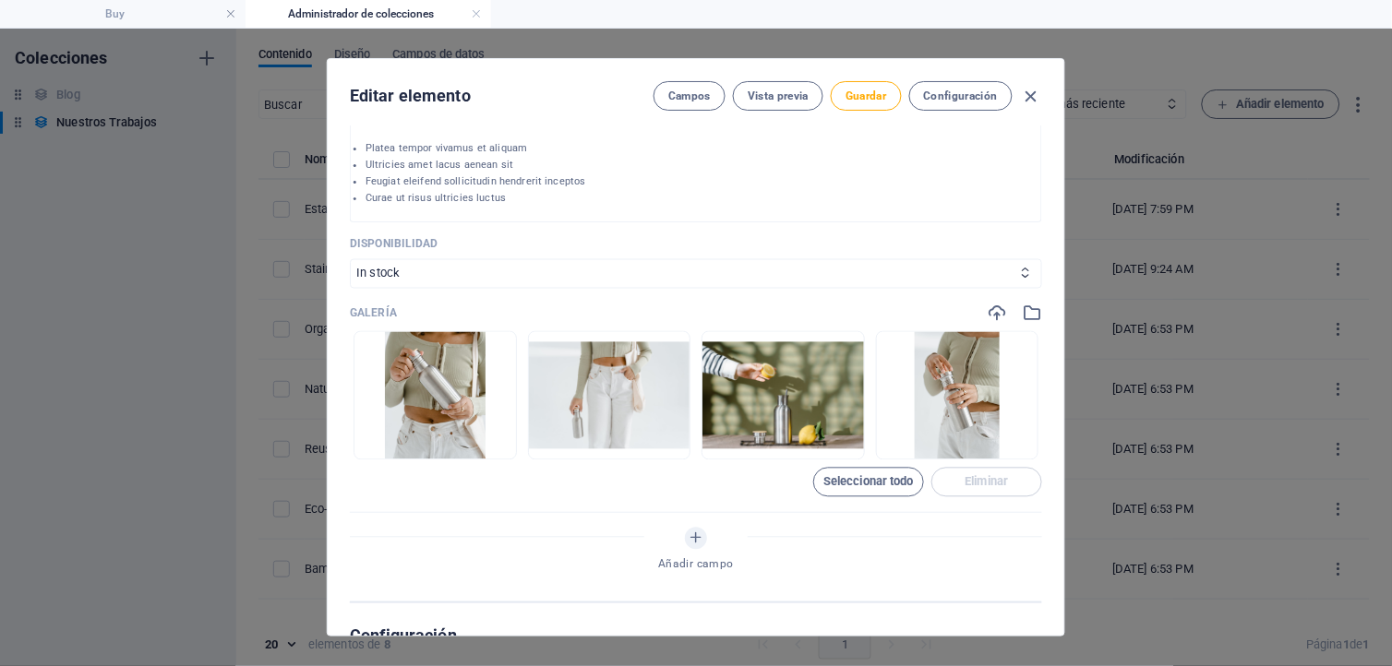
scroll to position [717, 0]
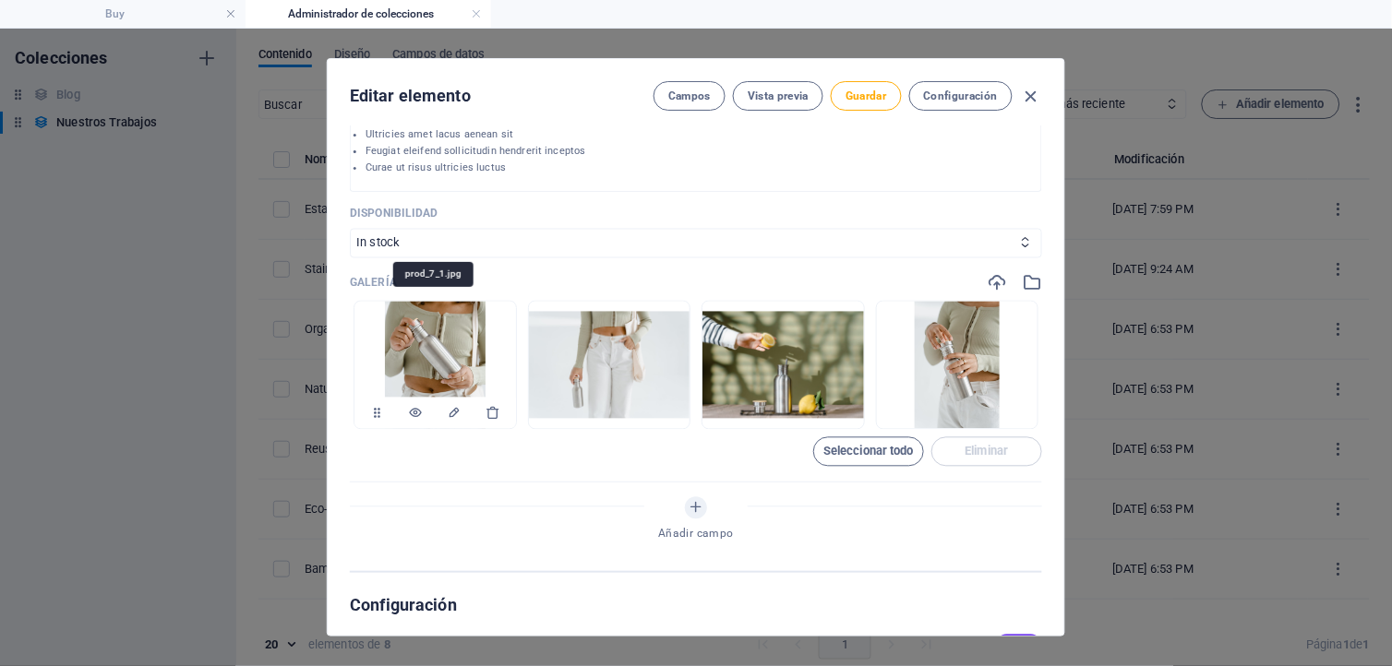
click at [417, 364] on img at bounding box center [435, 365] width 101 height 127
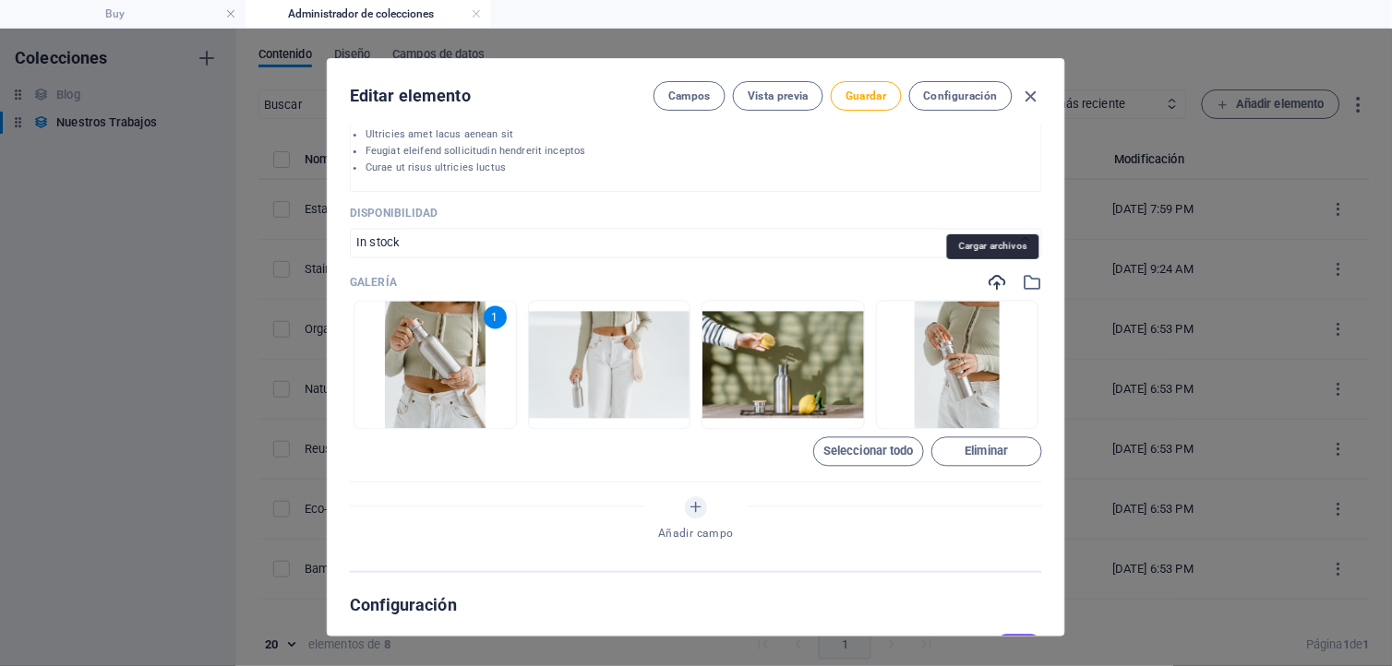
click at [990, 286] on body "Visión Creativa Buy Administrador de colecciones Favoritos Elementos Columnas C…" at bounding box center [696, 333] width 1392 height 666
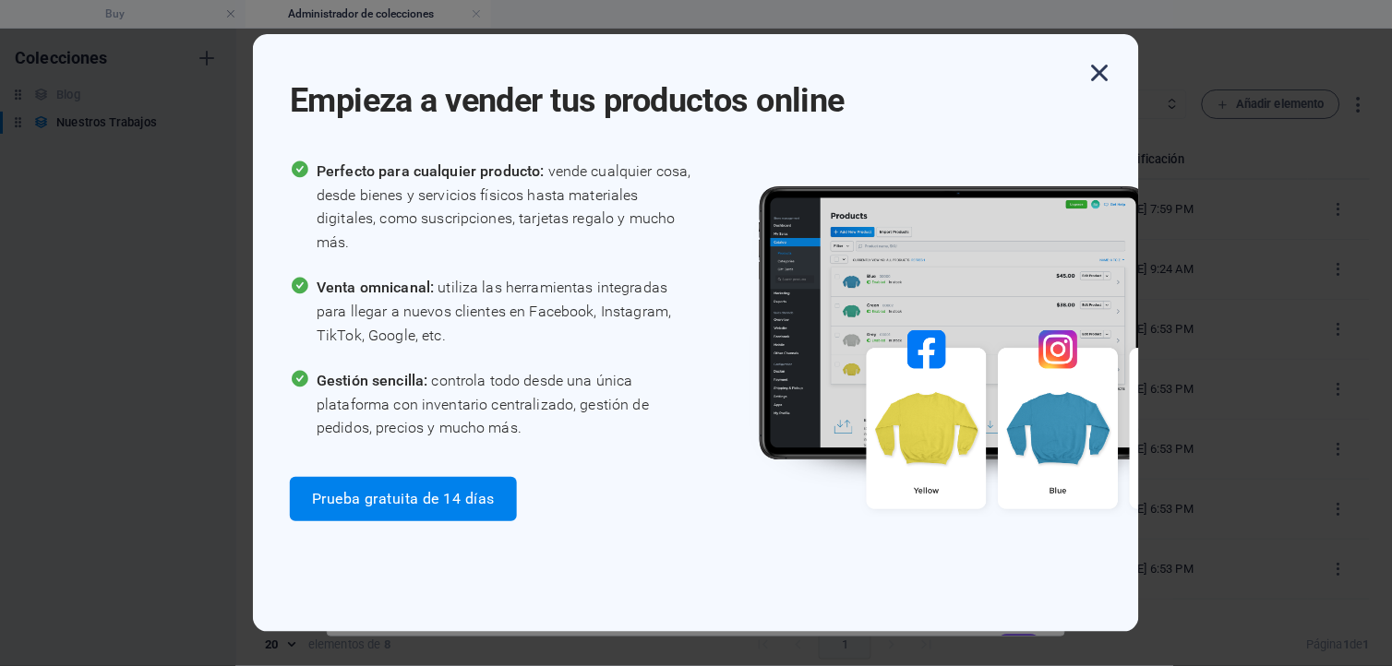
drag, startPoint x: 1099, startPoint y: 76, endPoint x: 1087, endPoint y: 87, distance: 16.3
click at [1099, 77] on icon "button" at bounding box center [1100, 72] width 33 height 33
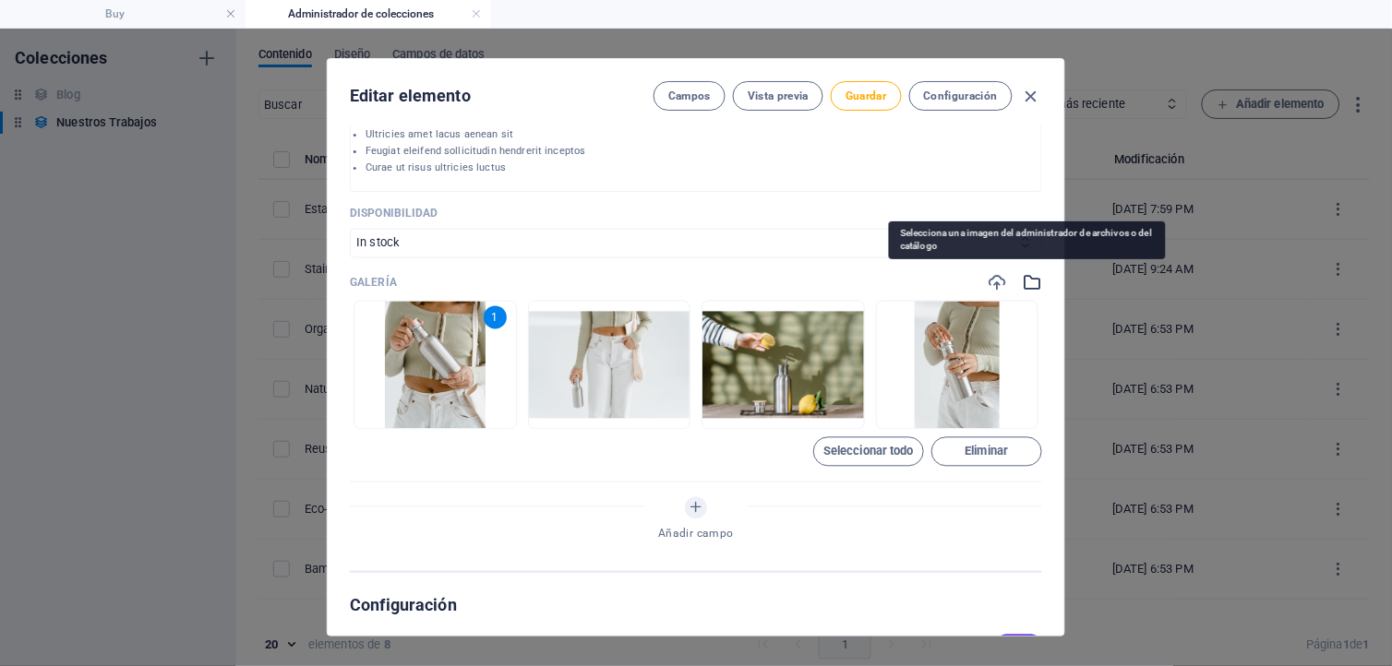
click at [1022, 282] on icon "button" at bounding box center [1032, 283] width 20 height 20
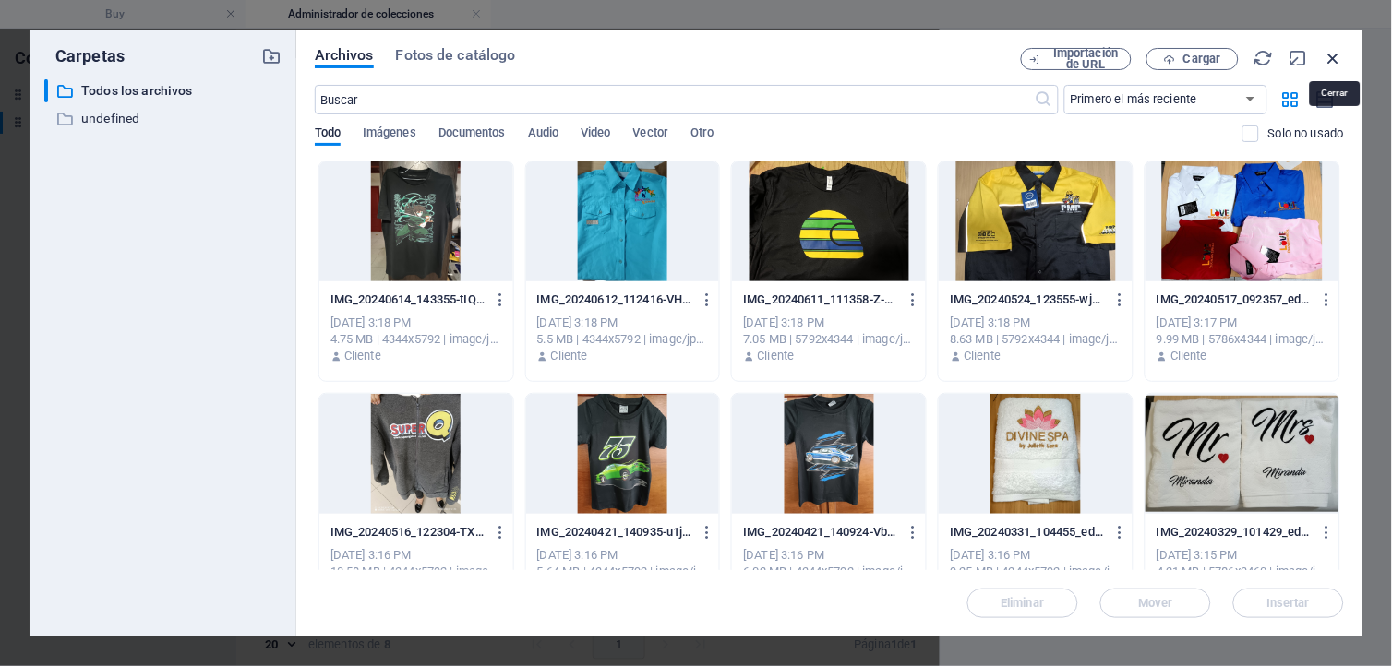
click at [1331, 56] on icon "button" at bounding box center [1334, 58] width 20 height 20
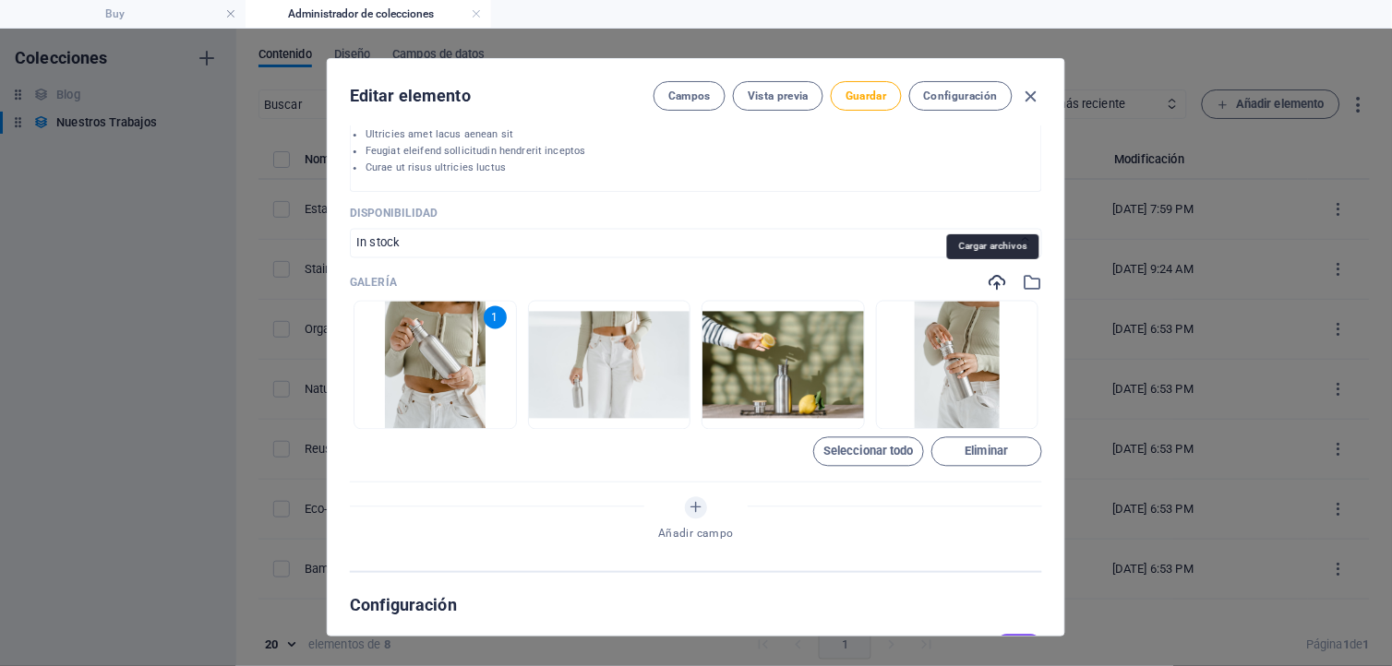
click at [990, 277] on icon "button" at bounding box center [997, 283] width 20 height 20
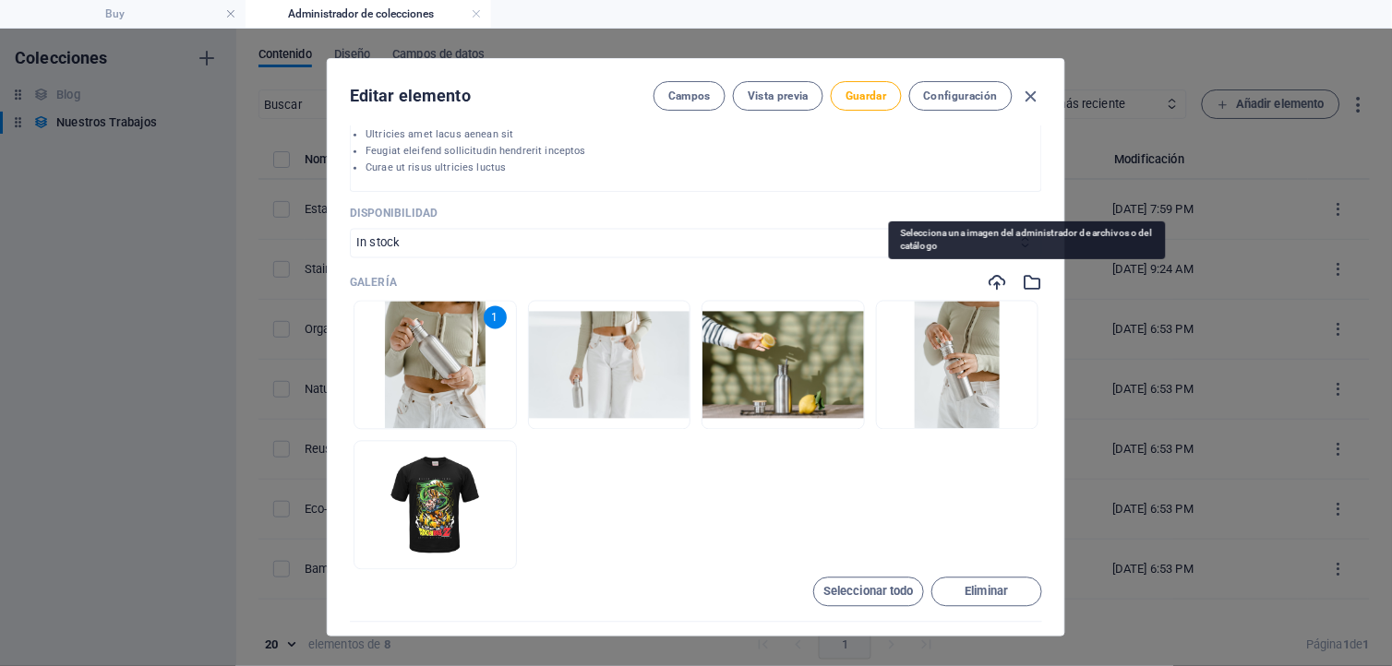
click at [1025, 279] on icon "button" at bounding box center [1032, 283] width 20 height 20
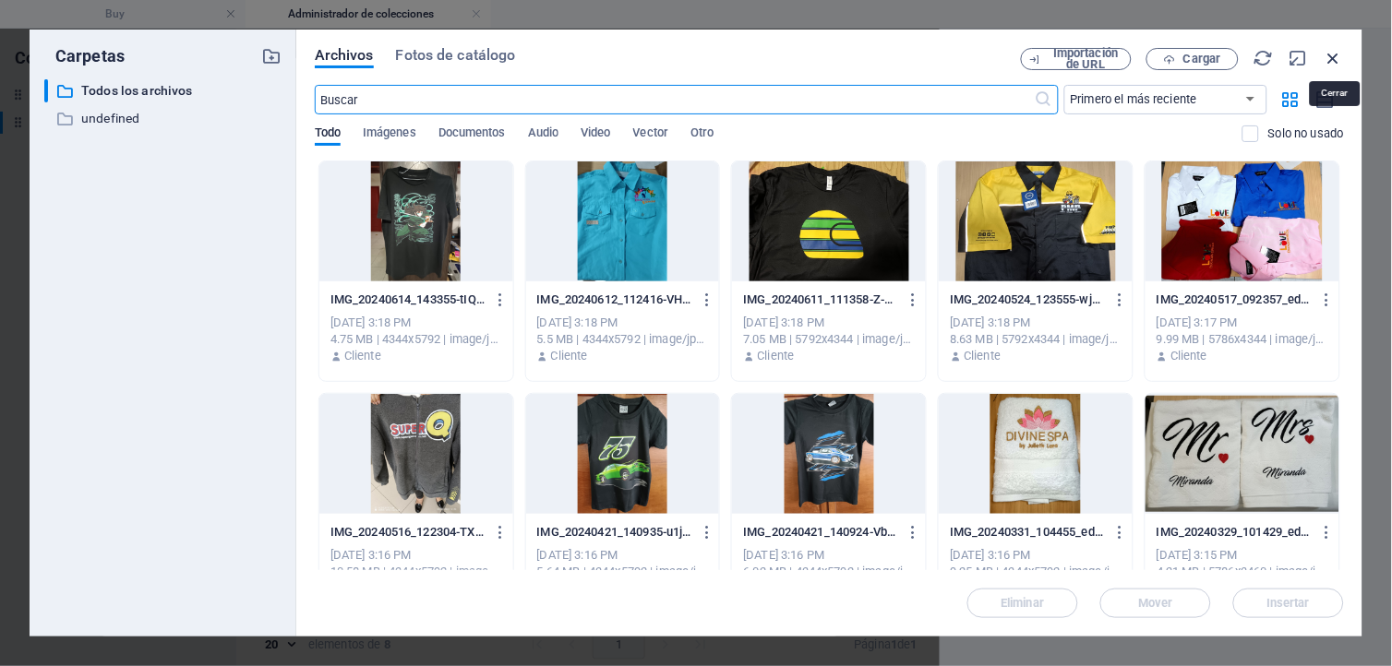
click at [1333, 54] on icon "button" at bounding box center [1334, 58] width 20 height 20
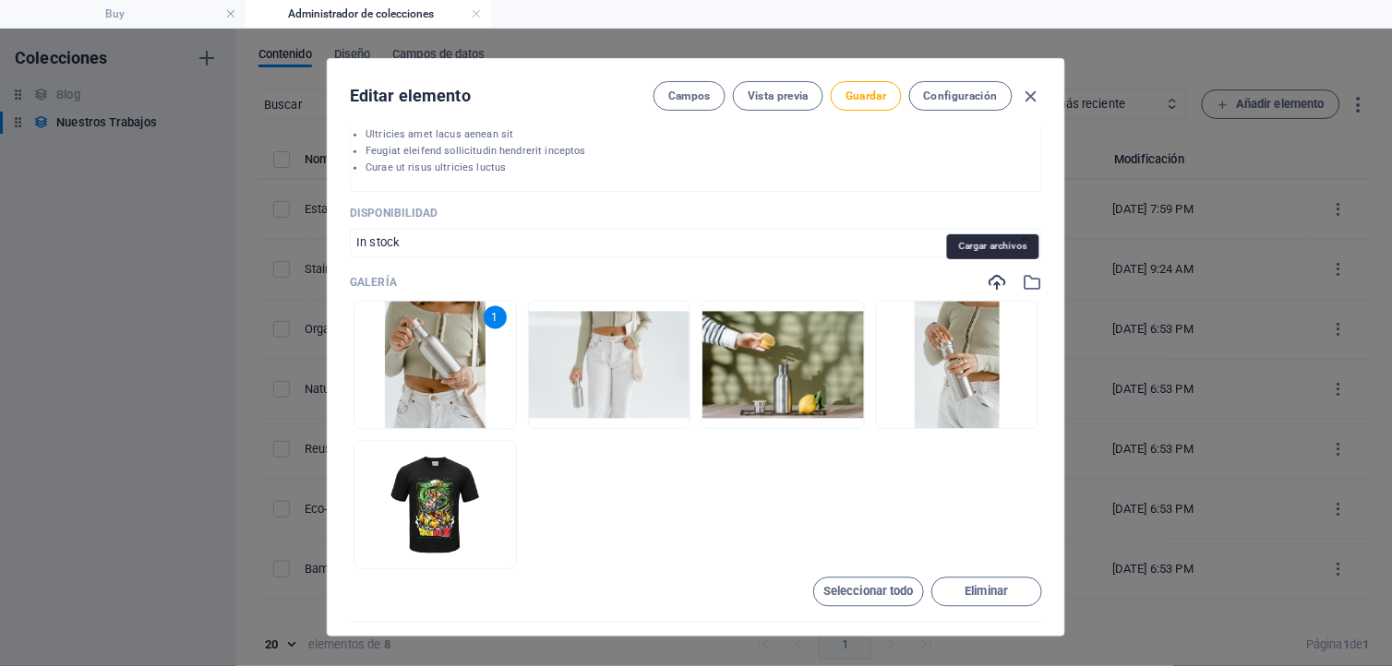
click at [989, 277] on icon "button" at bounding box center [997, 283] width 20 height 20
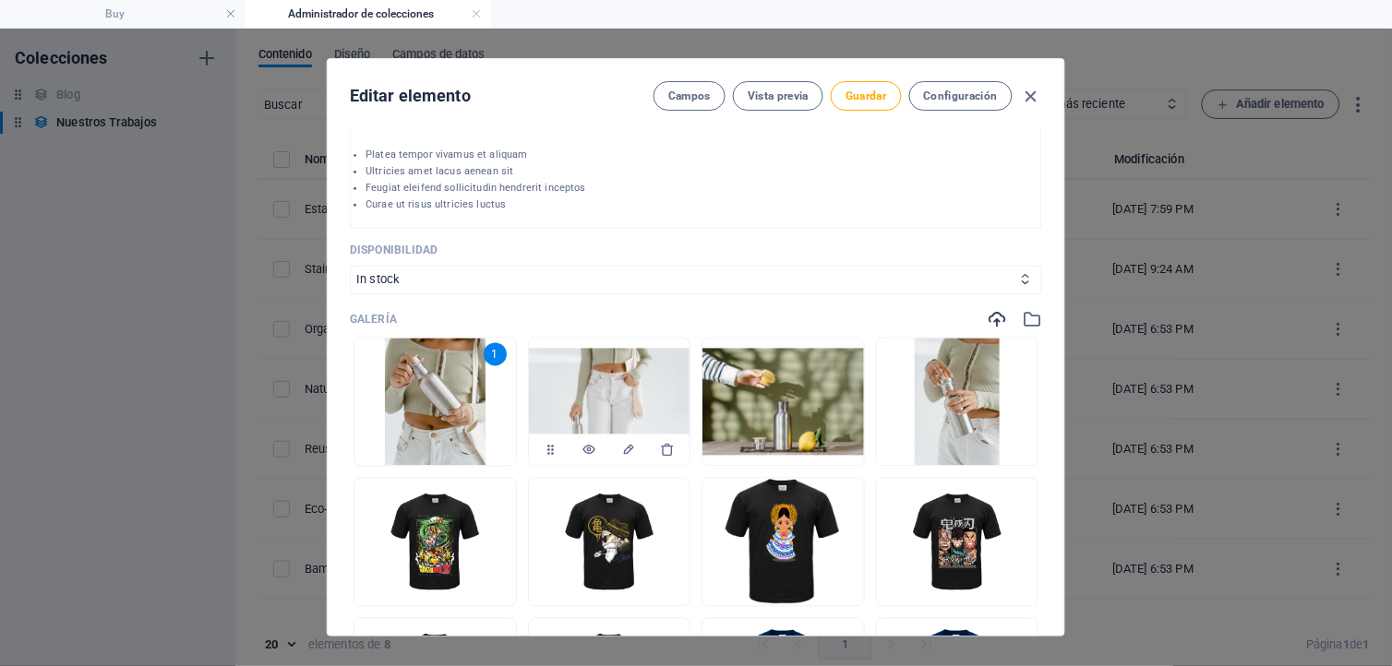
scroll to position [615, 0]
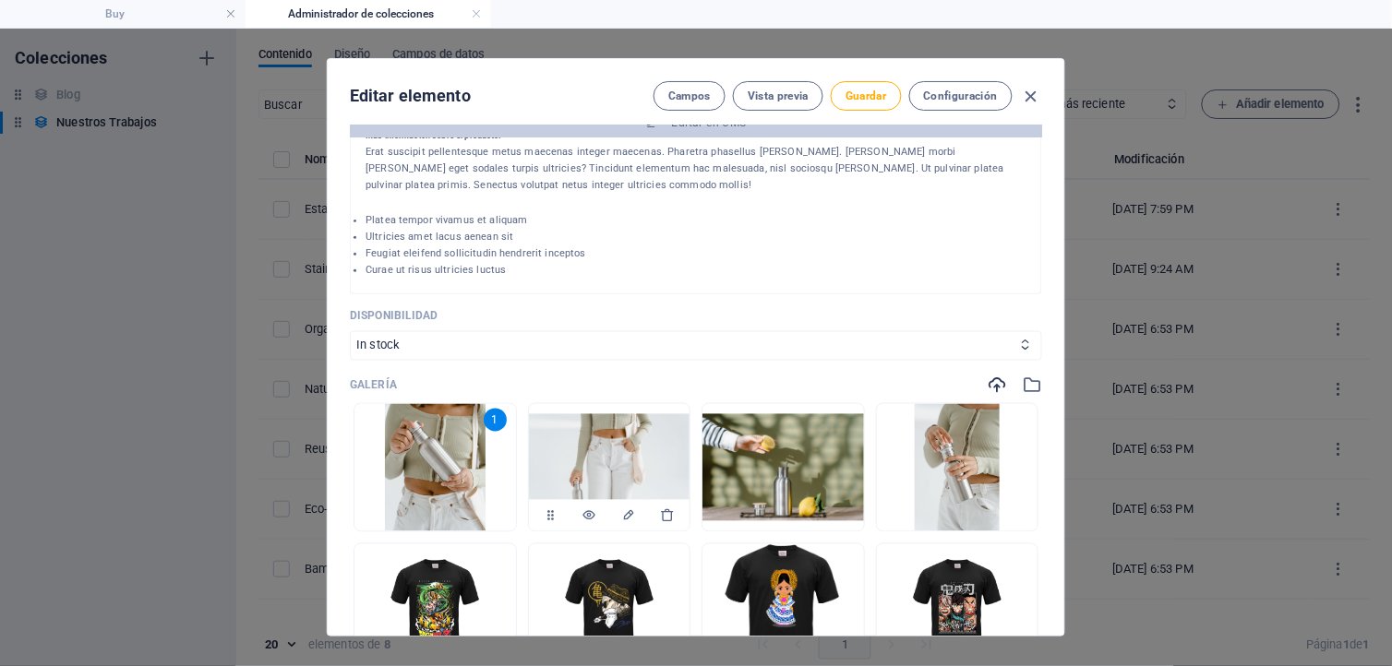
click at [662, 430] on img at bounding box center [610, 467] width 162 height 107
click at [455, 436] on img at bounding box center [435, 467] width 101 height 127
click at [494, 512] on icon "button" at bounding box center [493, 516] width 15 height 15
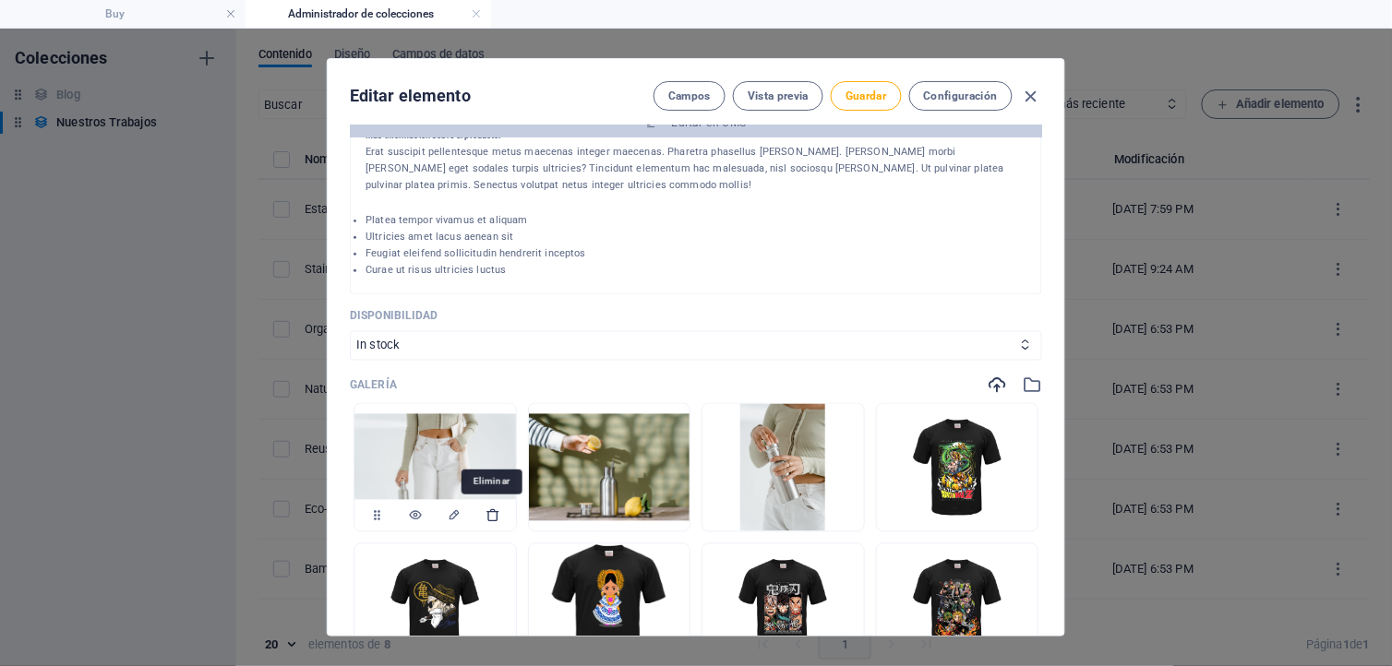
click at [492, 518] on icon "button" at bounding box center [493, 516] width 15 height 15
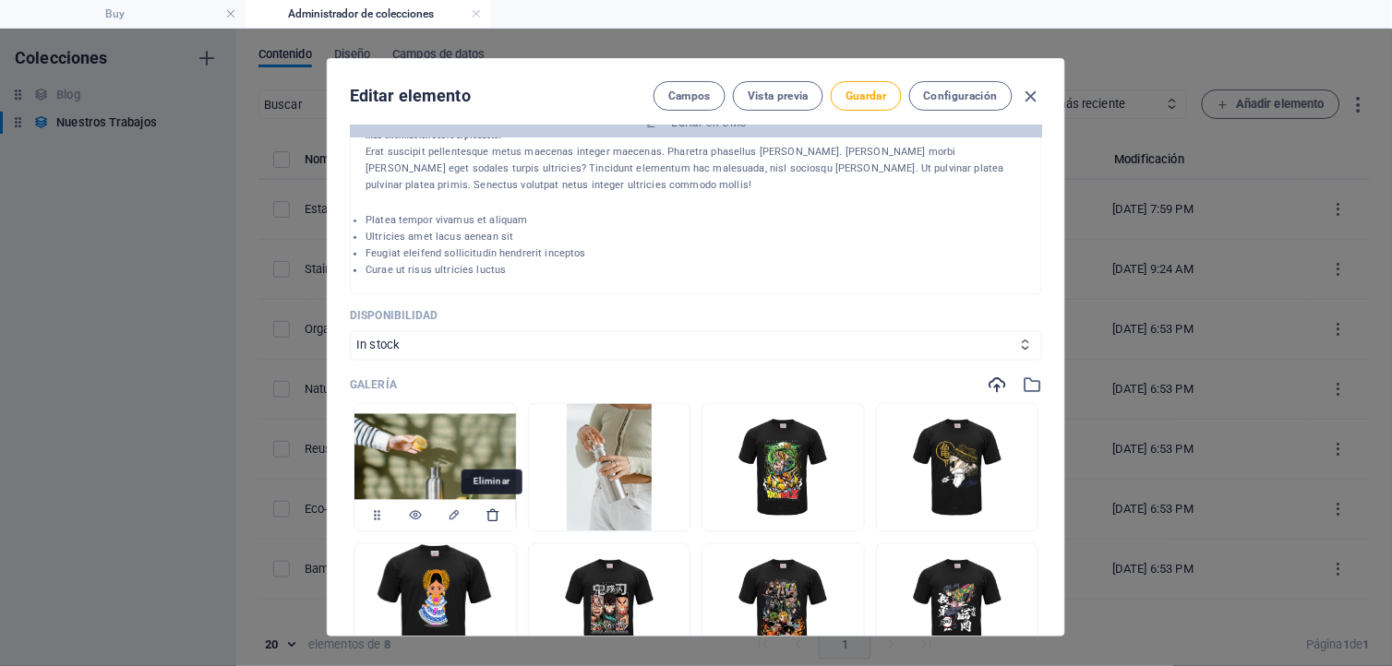
click at [490, 517] on icon "button" at bounding box center [493, 516] width 15 height 15
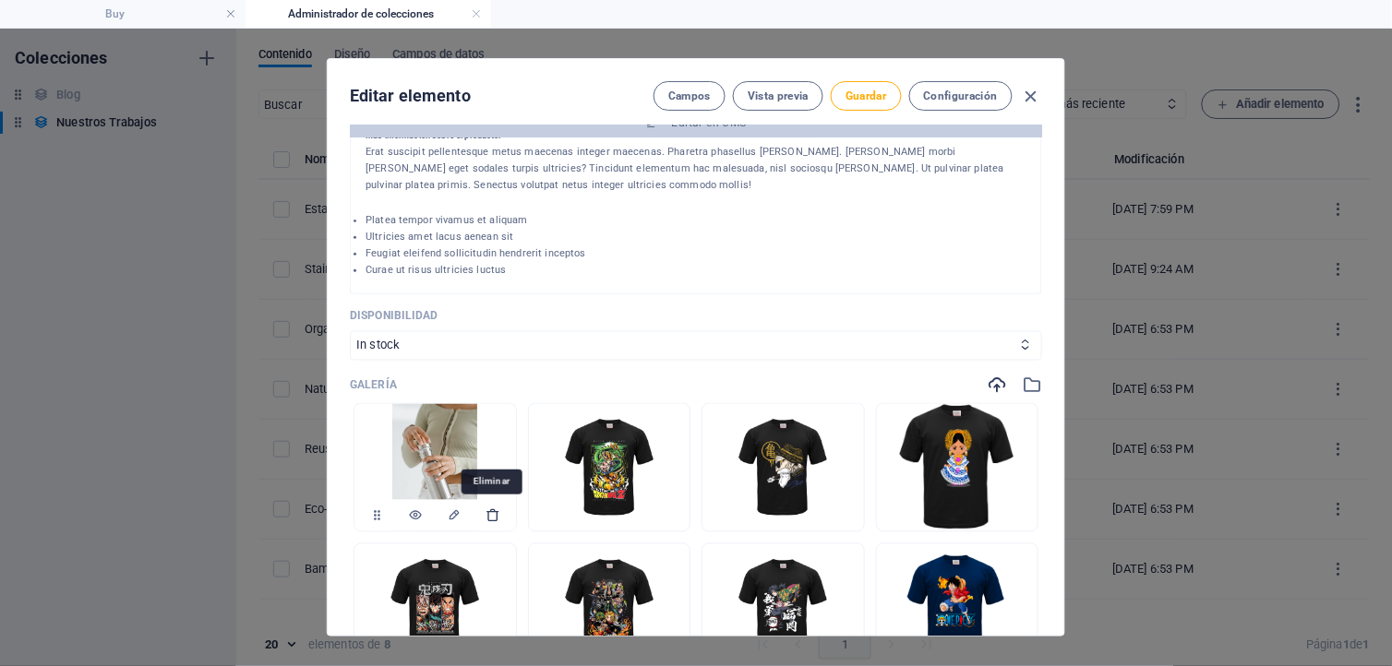
click at [491, 513] on icon "button" at bounding box center [493, 516] width 15 height 15
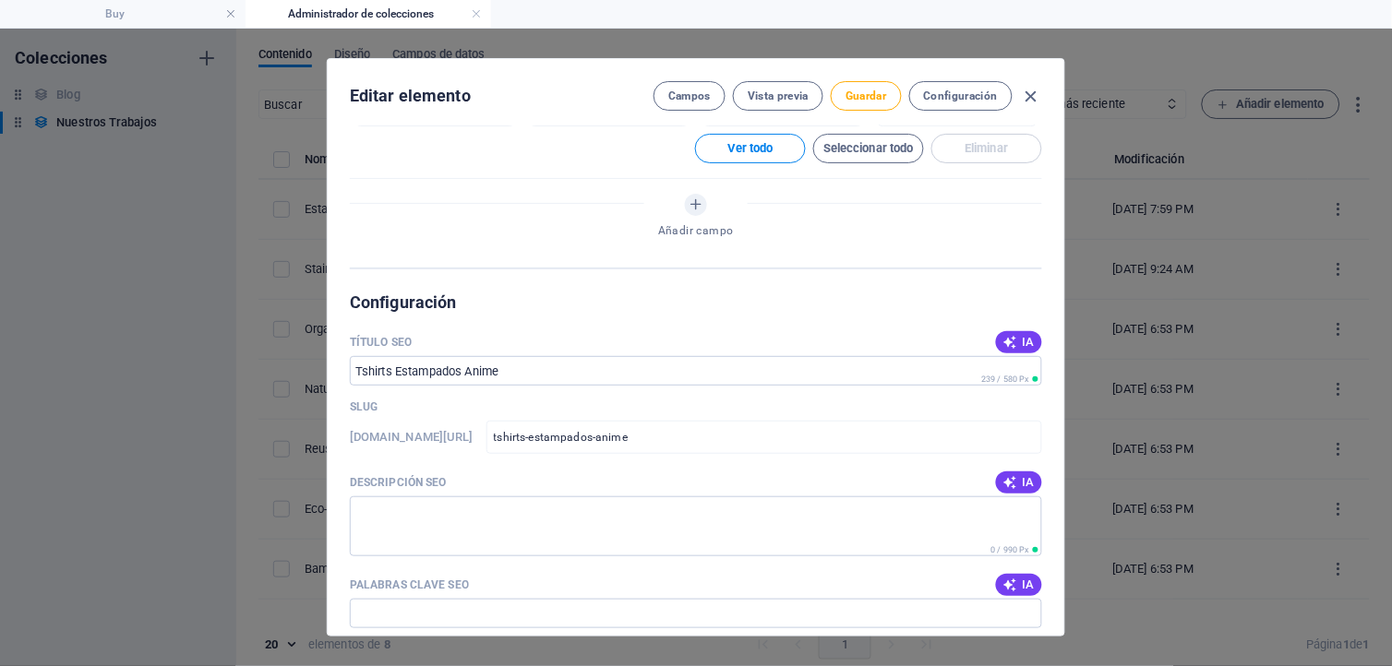
scroll to position [1333, 0]
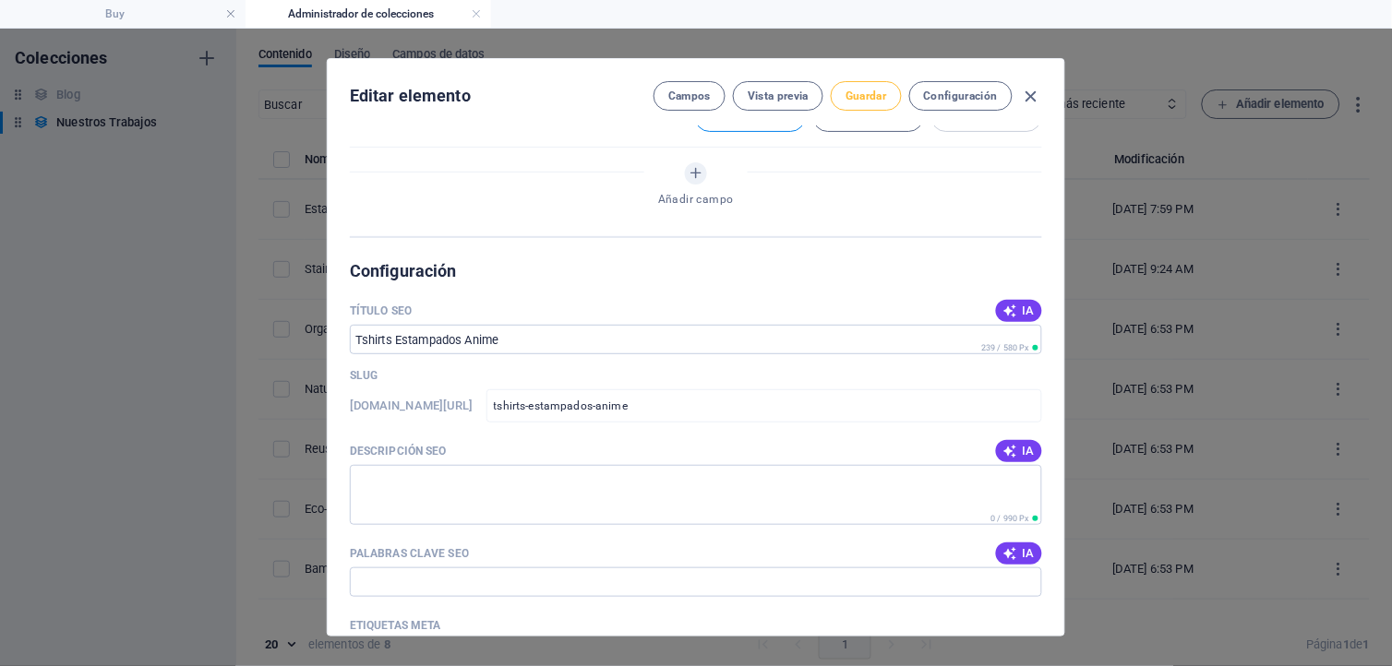
click at [858, 94] on span "Guardar" at bounding box center [865, 96] width 41 height 15
click at [1025, 93] on icon "button" at bounding box center [1031, 96] width 21 height 21
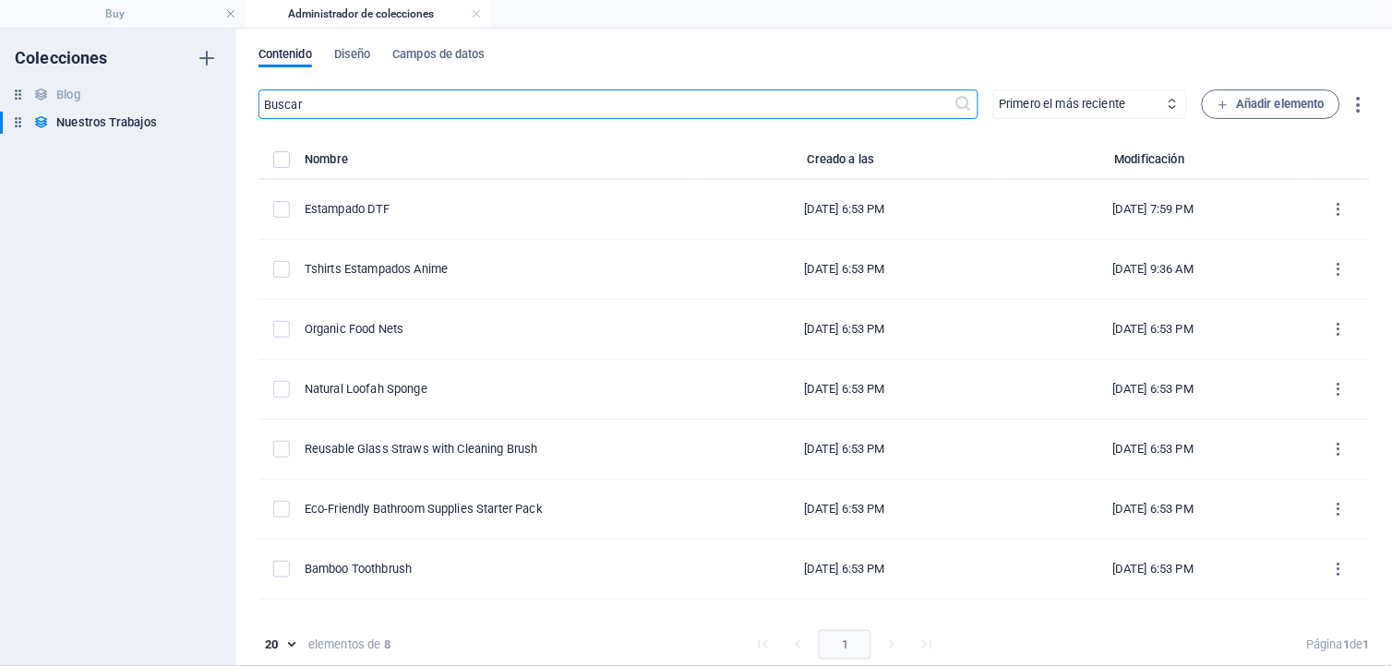
type input "tshirts-estampados-anime"
click at [477, 13] on link at bounding box center [476, 15] width 11 height 18
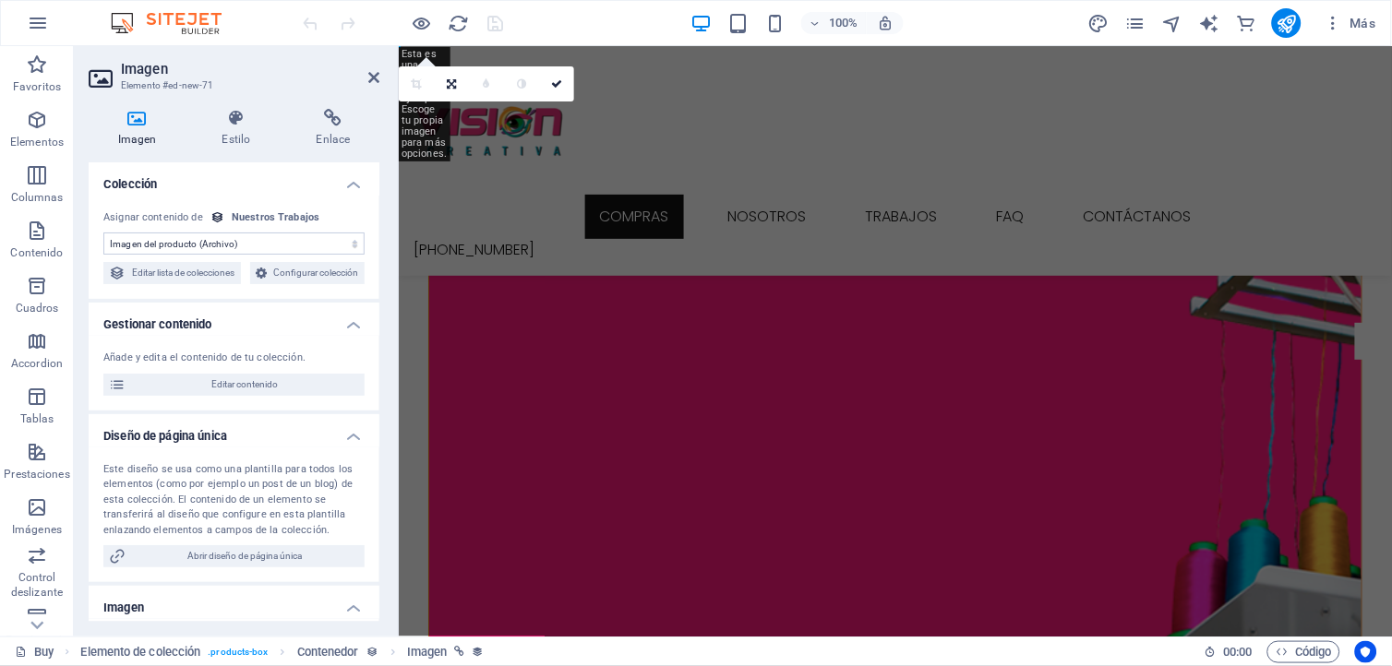
select select "DISABLED_OPTION_VALUE"
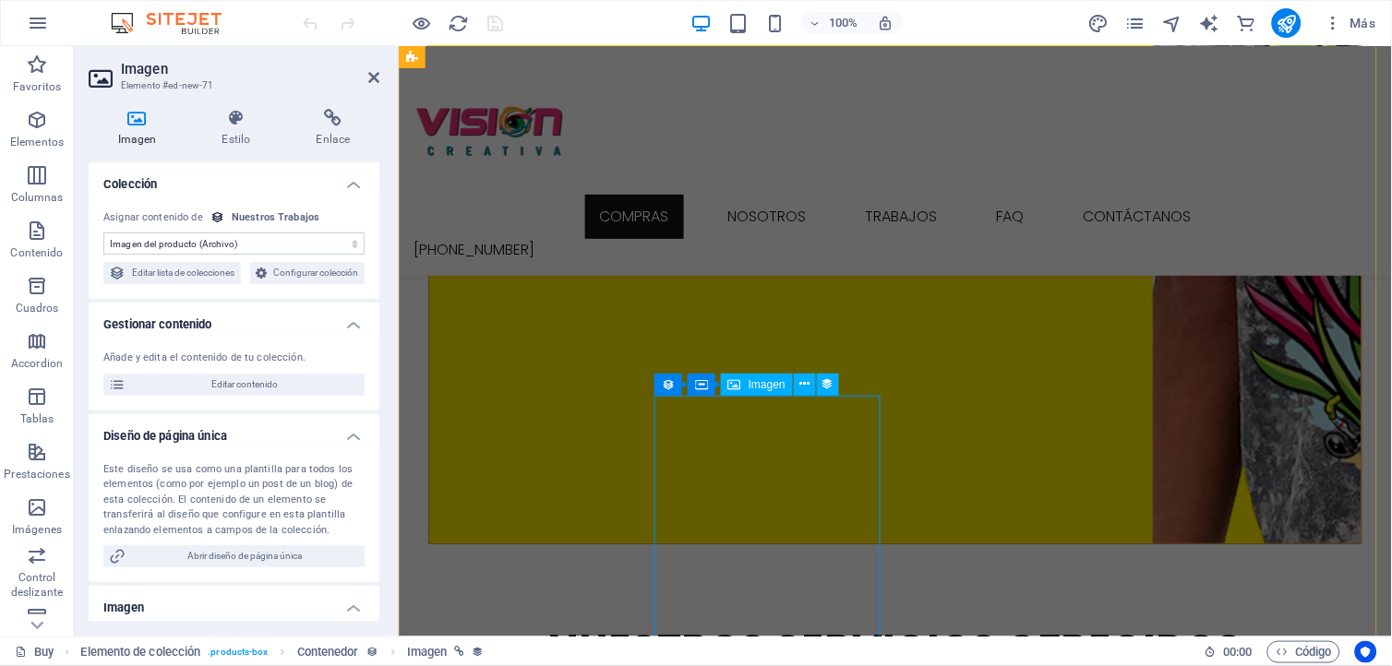
scroll to position [2358, 0]
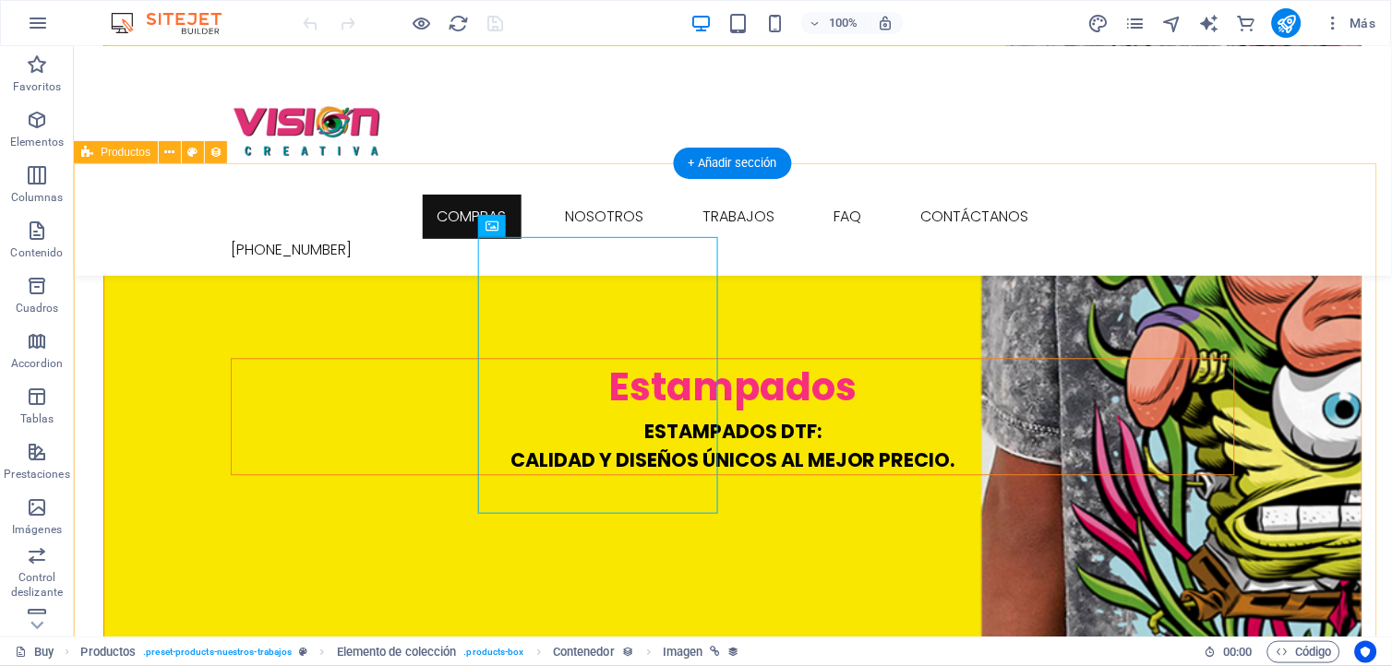
scroll to position [2256, 0]
